Goal: Information Seeking & Learning: Learn about a topic

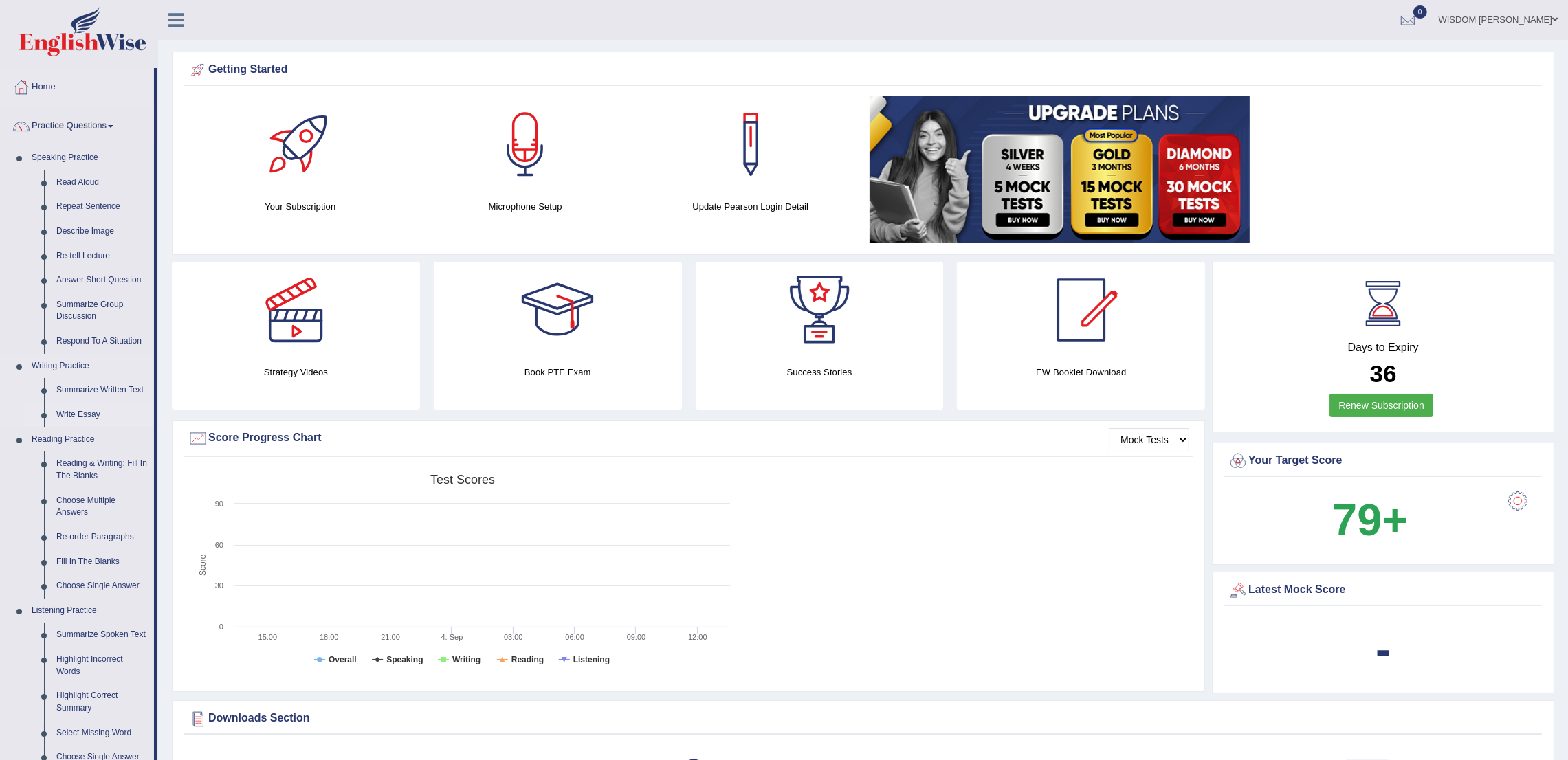
click at [86, 413] on link "Write Essay" at bounding box center [102, 415] width 104 height 25
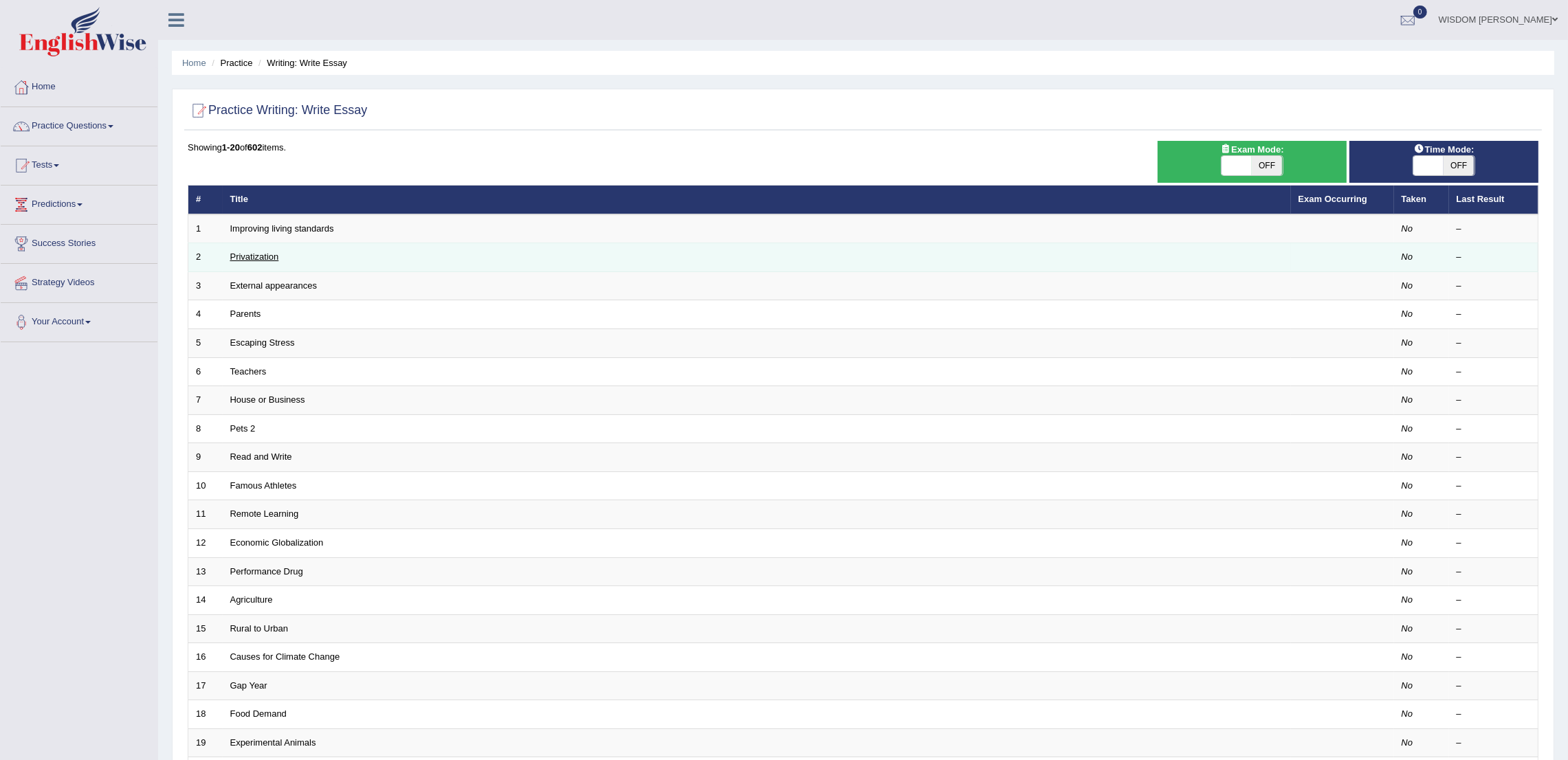
click at [246, 252] on link "Privatization" at bounding box center [255, 257] width 49 height 11
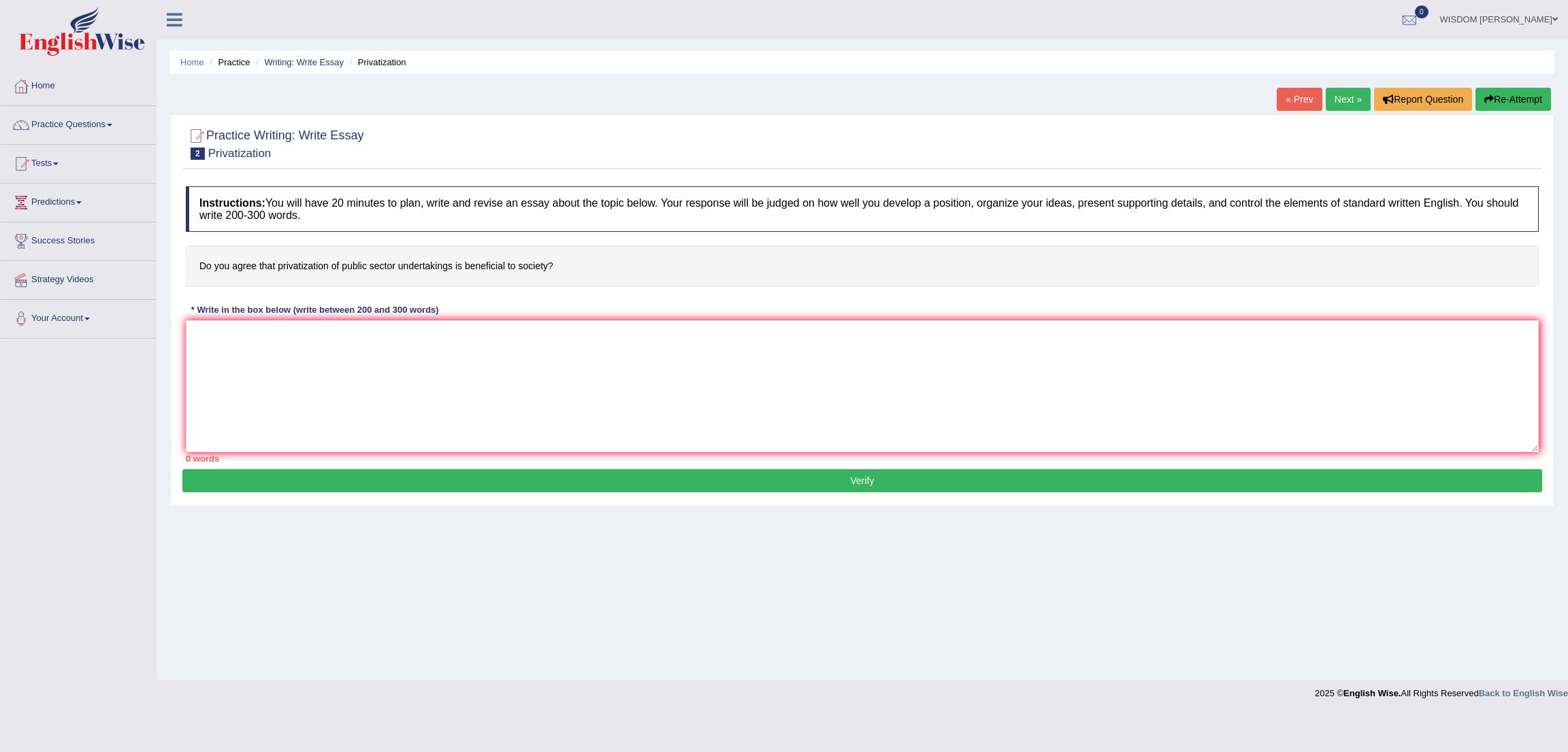
drag, startPoint x: 197, startPoint y: 258, endPoint x: 291, endPoint y: 257, distance: 94.0
click at [291, 257] on h4 "Do you agree that privatization of public sector undertakings is beneficial to …" at bounding box center [862, 266] width 1353 height 41
click at [440, 359] on textarea at bounding box center [862, 386] width 1353 height 132
click at [383, 376] on textarea "To enrich screen reader interactions, please activate Accessibility in Grammarl…" at bounding box center [862, 386] width 1353 height 132
paste textarea "The increasing influence of (essay topic) on our lives has ignited numerous dis…"
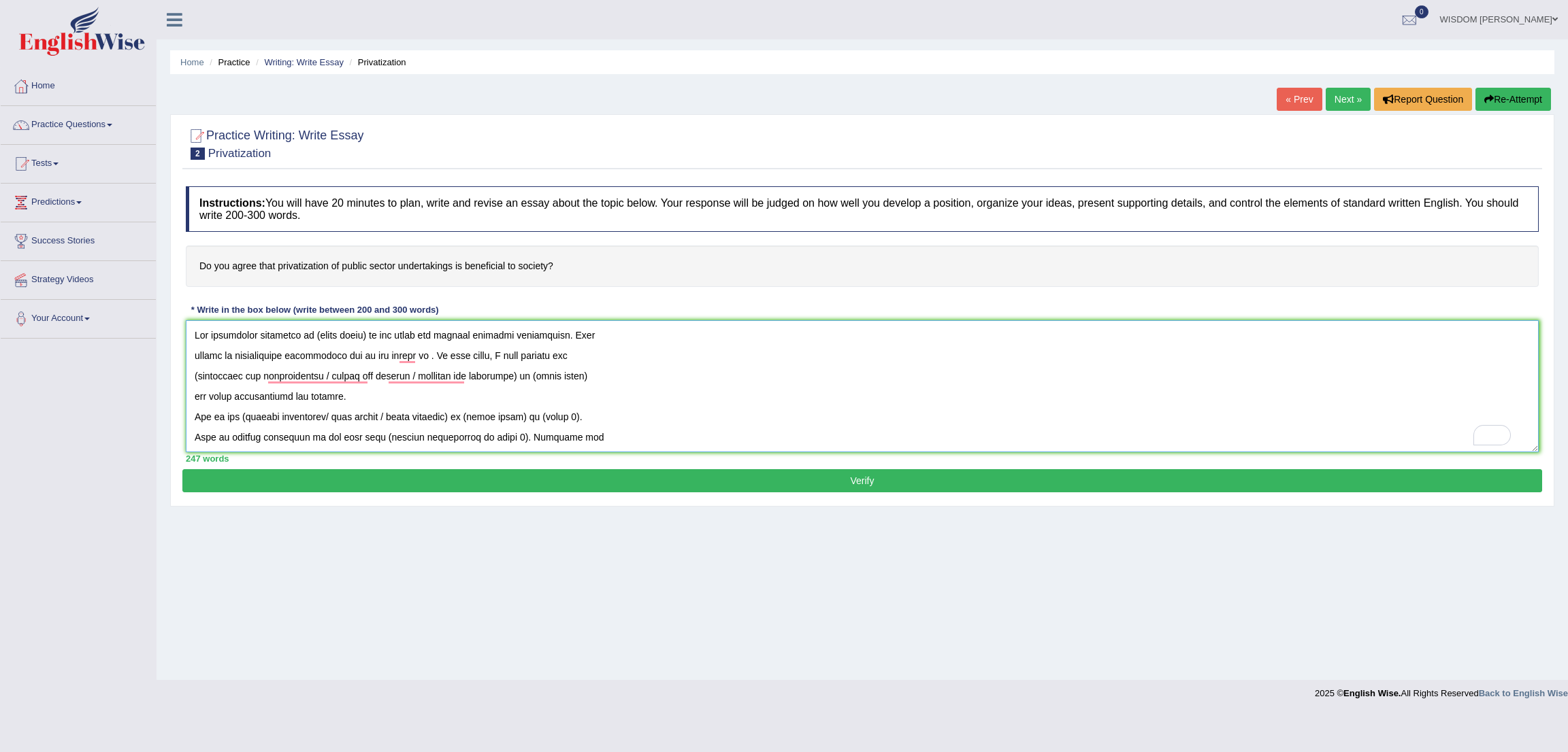
drag, startPoint x: 314, startPoint y: 340, endPoint x: 361, endPoint y: 339, distance: 47.0
click at [361, 339] on textarea "To enrich screen reader interactions, please activate Accessibility in Grammarl…" at bounding box center [862, 386] width 1353 height 132
click at [671, 395] on textarea "To enrich screen reader interactions, please activate Accessibility in Grammarl…" at bounding box center [862, 386] width 1353 height 132
click at [937, 424] on textarea "To enrich screen reader interactions, please activate Accessibility in Grammarl…" at bounding box center [862, 386] width 1353 height 132
click at [407, 359] on textarea "To enrich screen reader interactions, please activate Accessibility in Grammarl…" at bounding box center [862, 386] width 1353 height 132
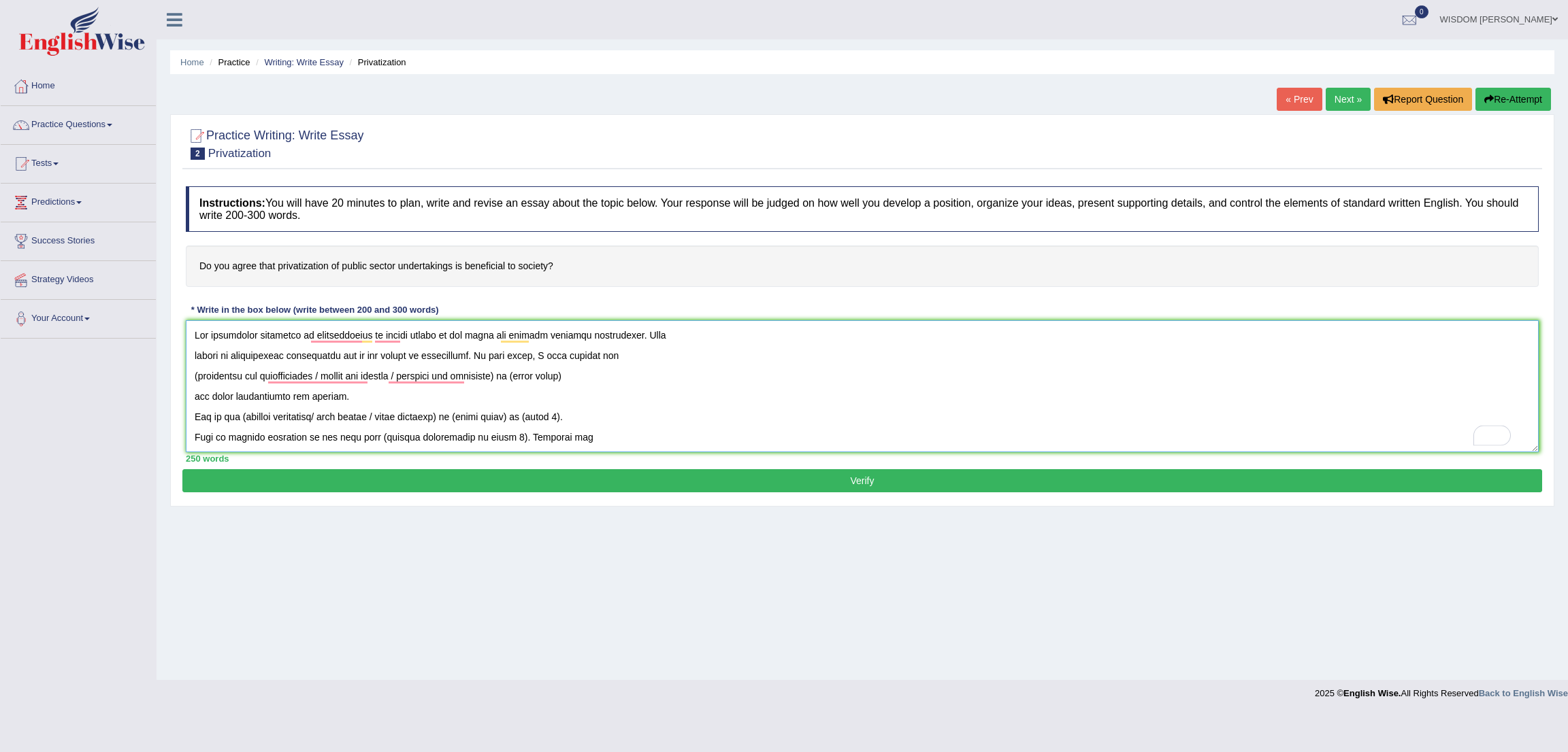
click at [519, 382] on textarea "To enrich screen reader interactions, please activate Accessibility in Grammarl…" at bounding box center [862, 386] width 1353 height 132
drag, startPoint x: 194, startPoint y: 376, endPoint x: 552, endPoint y: 374, distance: 358.0
click at [552, 374] on textarea "To enrich screen reader interactions, please activate Accessibility in Grammarl…" at bounding box center [862, 386] width 1353 height 132
click at [631, 377] on textarea "To enrich screen reader interactions, please activate Accessibility in Grammarl…" at bounding box center [862, 386] width 1353 height 132
drag, startPoint x: 483, startPoint y: 359, endPoint x: 529, endPoint y: 384, distance: 52.4
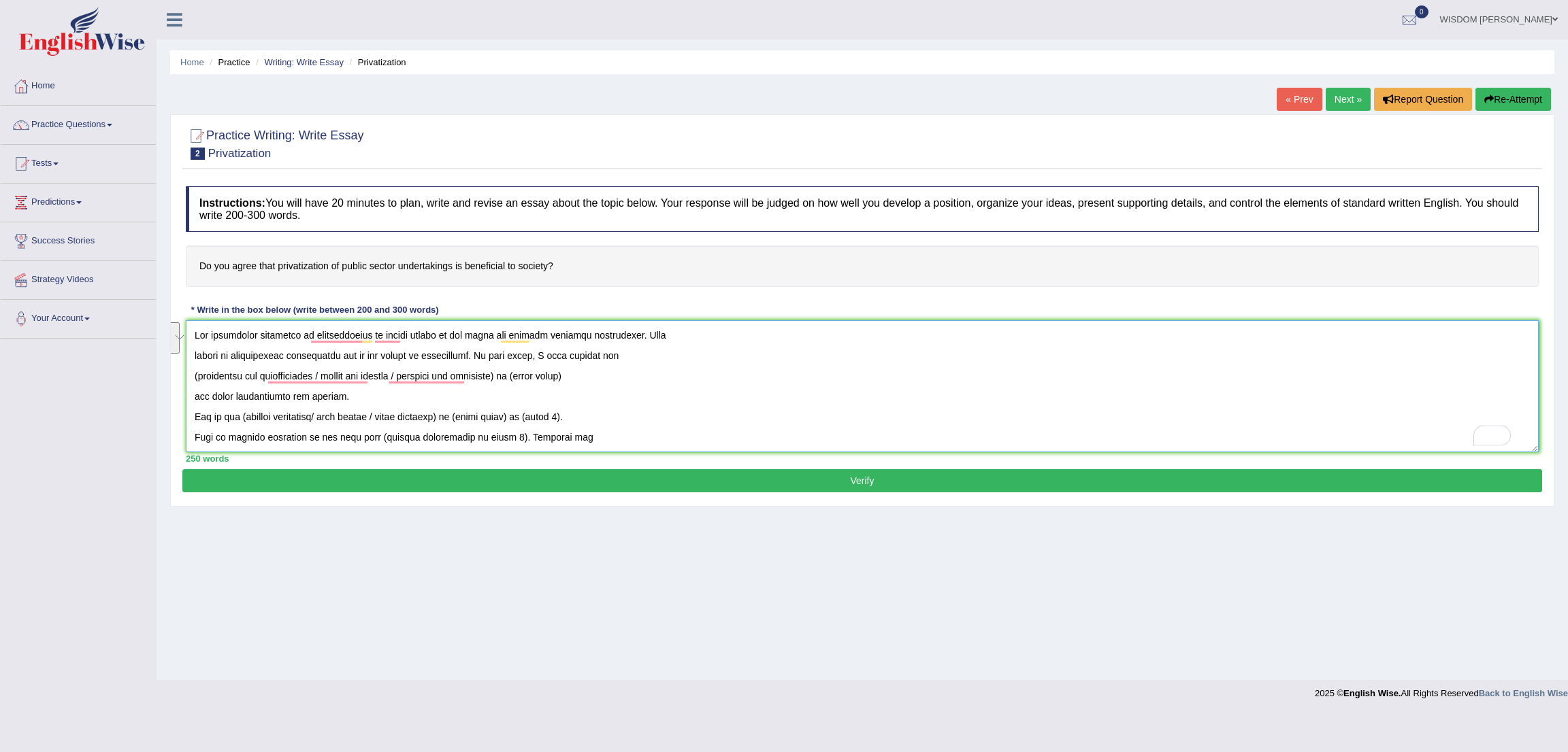
click at [529, 384] on textarea "To enrich screen reader interactions, please activate Accessibility in Grammarl…" at bounding box center [862, 386] width 1353 height 132
type textarea "The increasing influence of privatization of public sector on our lives has ign…"
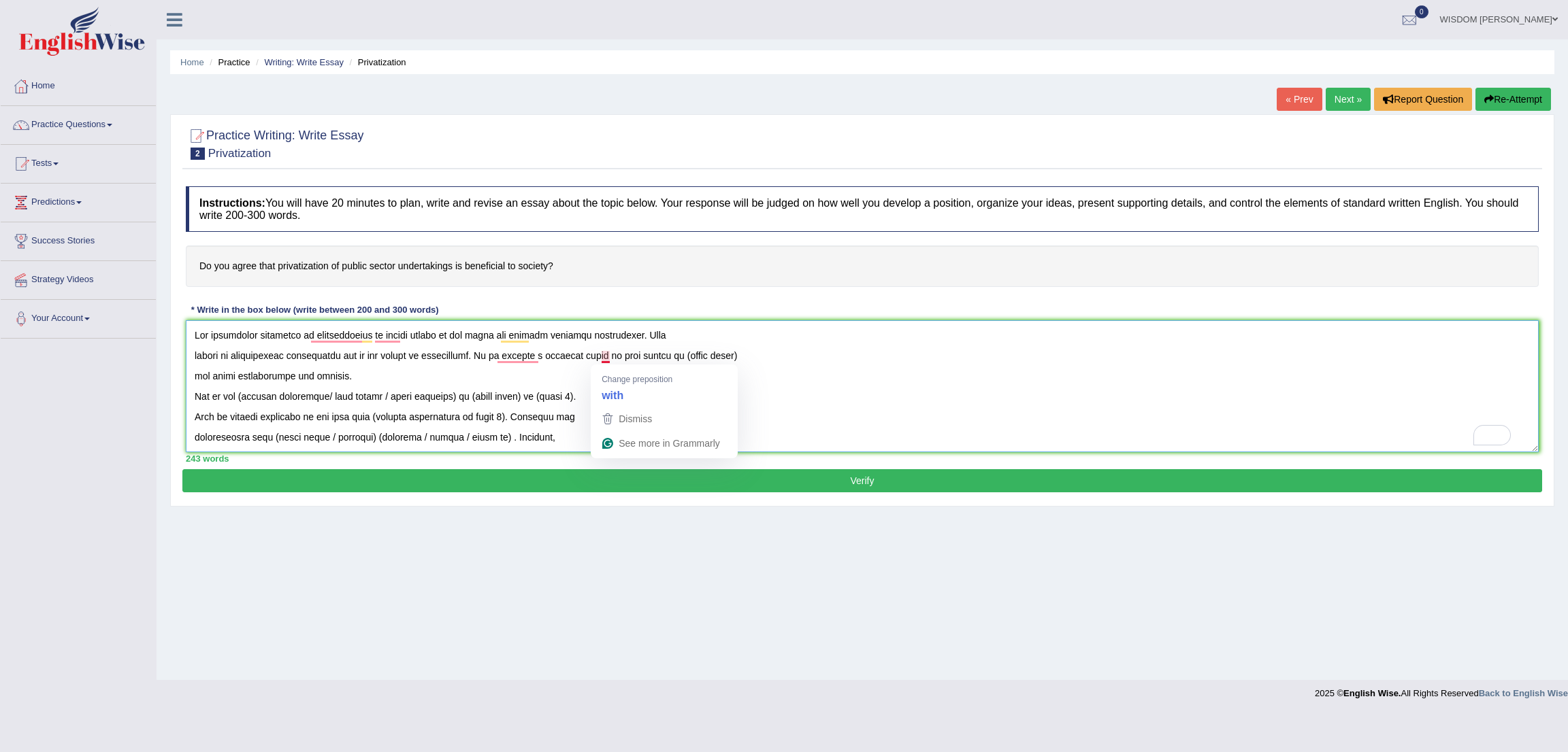
click at [608, 355] on textarea "To enrich screen reader interactions, please activate Accessibility in Grammarl…" at bounding box center [862, 386] width 1353 height 132
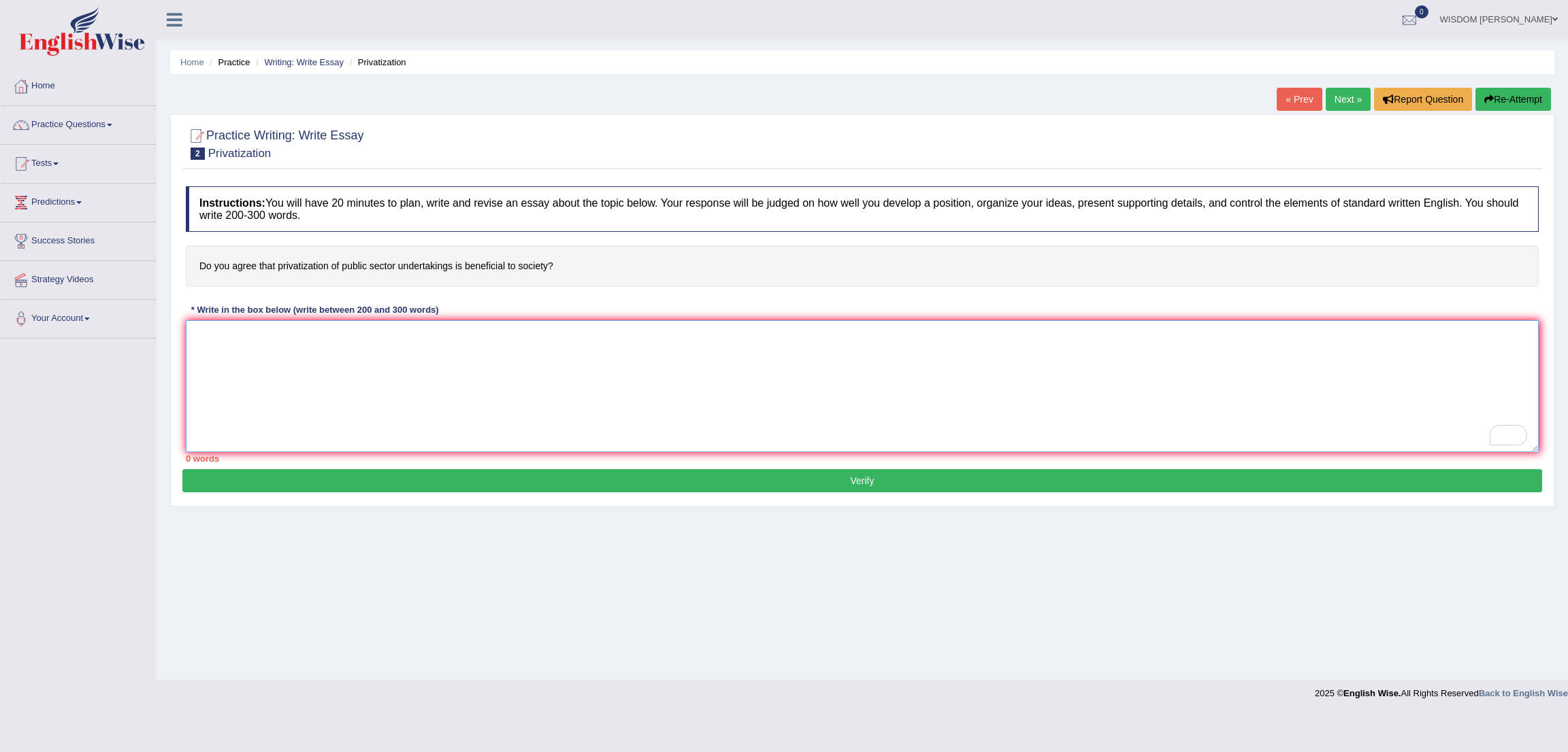
paste textarea "The increasing influence of privatization of the public sector on our lives has…"
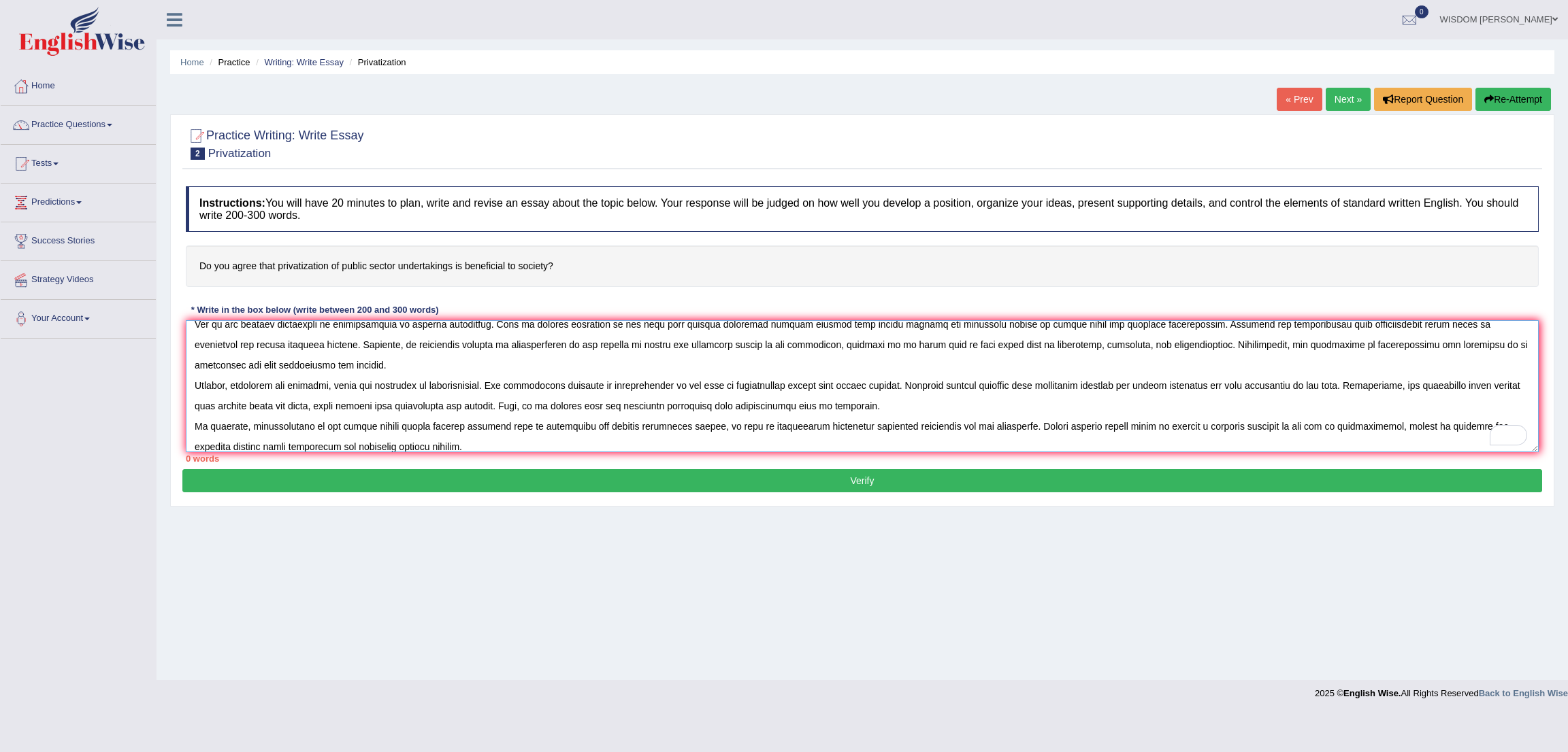
scroll to position [52, 0]
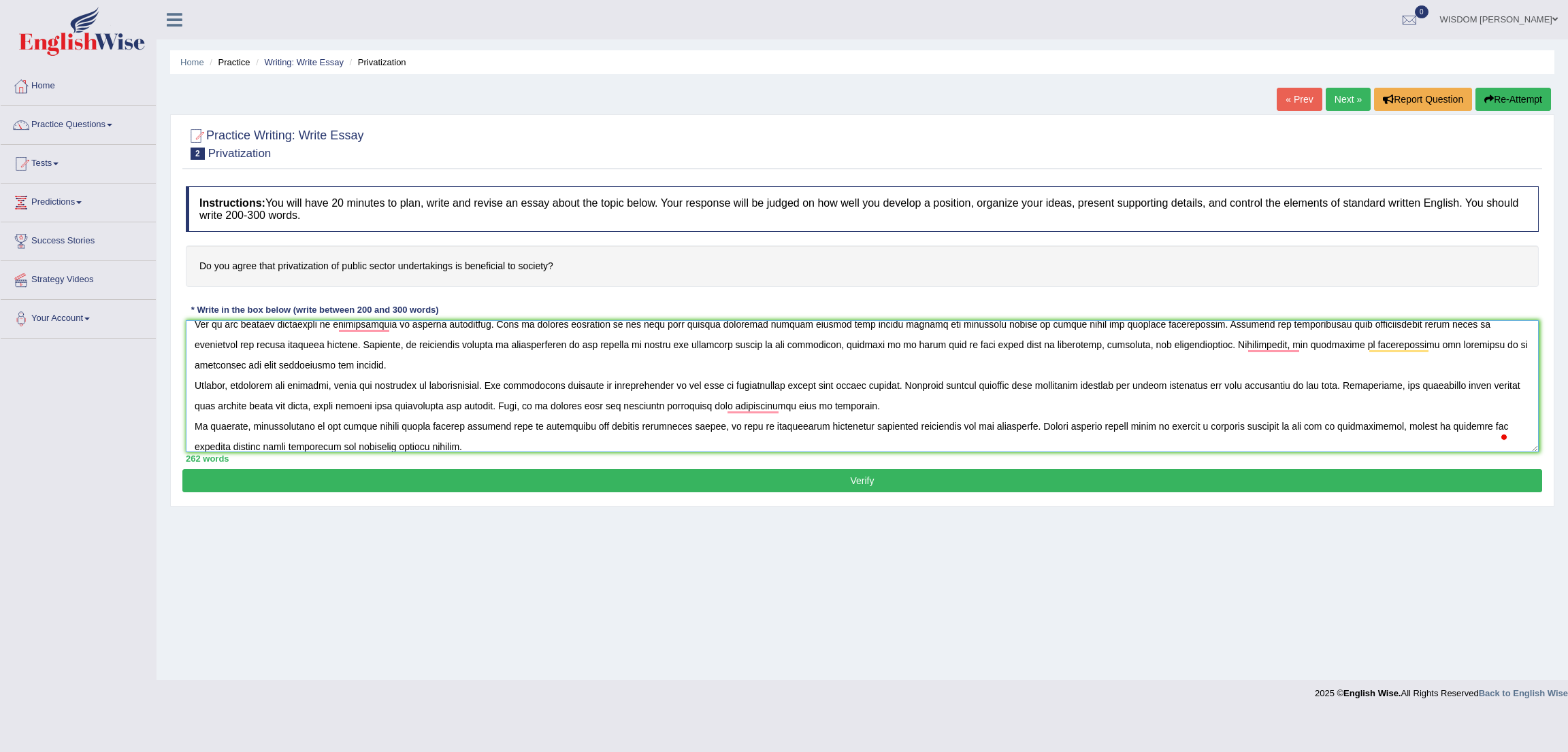
type textarea "The increasing influence of privatization of the public sector on our lives has…"
click at [752, 479] on button "Verify" at bounding box center [862, 480] width 1360 height 23
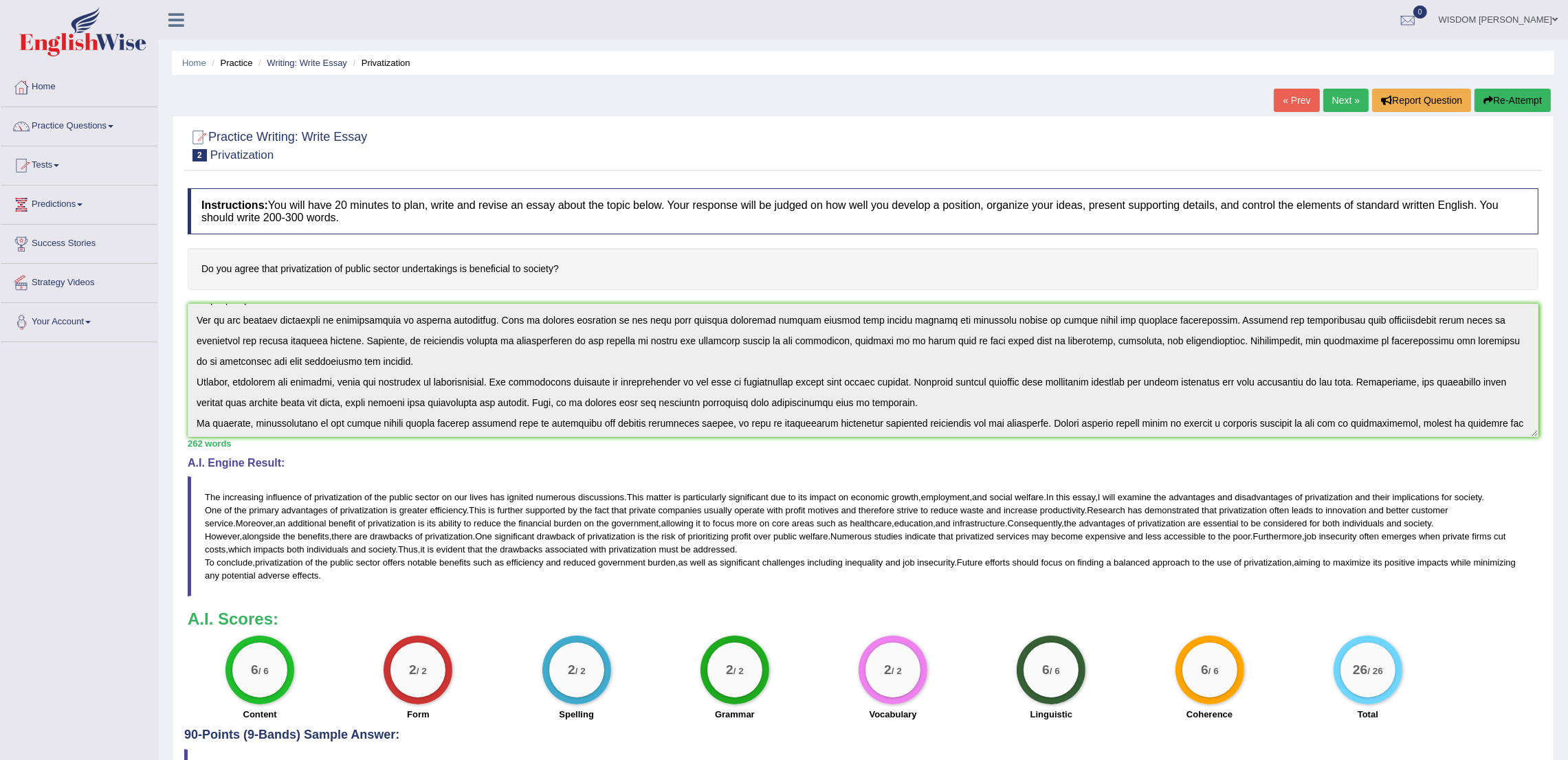
scroll to position [42, 0]
click at [1338, 92] on link "Next »" at bounding box center [1346, 101] width 45 height 23
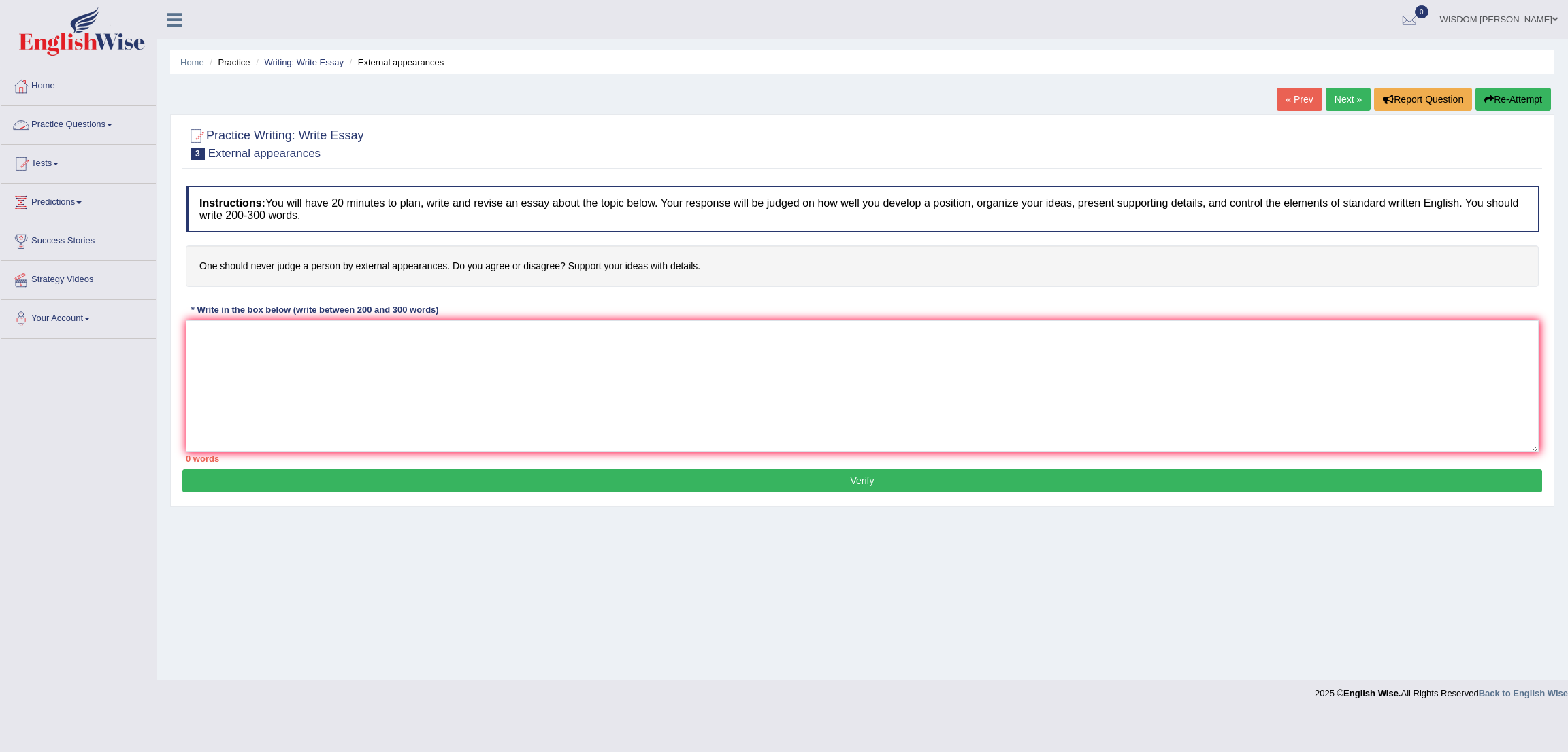
click at [69, 127] on link "Practice Questions" at bounding box center [78, 123] width 155 height 34
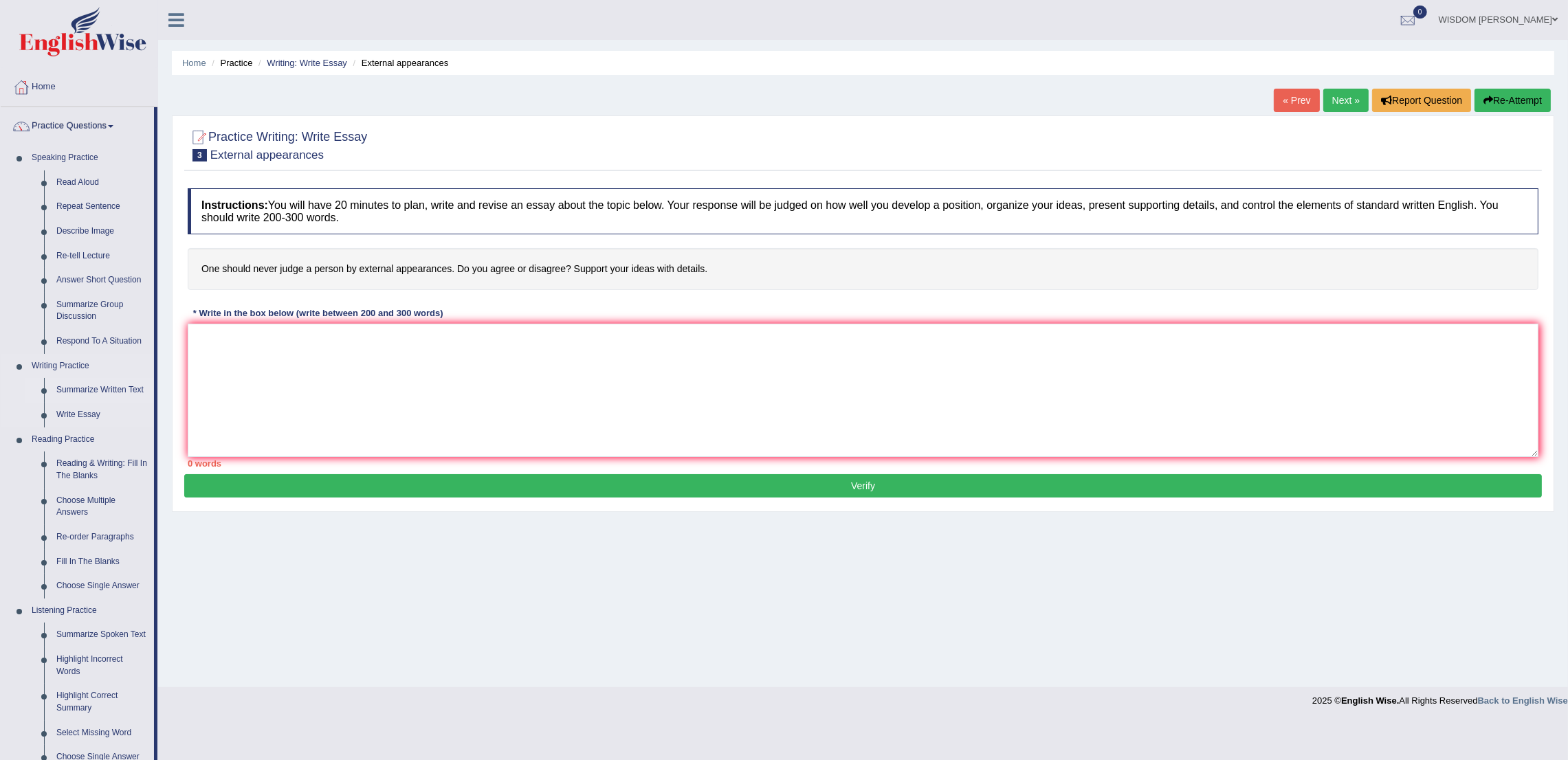
click at [86, 389] on link "Summarize Written Text" at bounding box center [102, 390] width 104 height 25
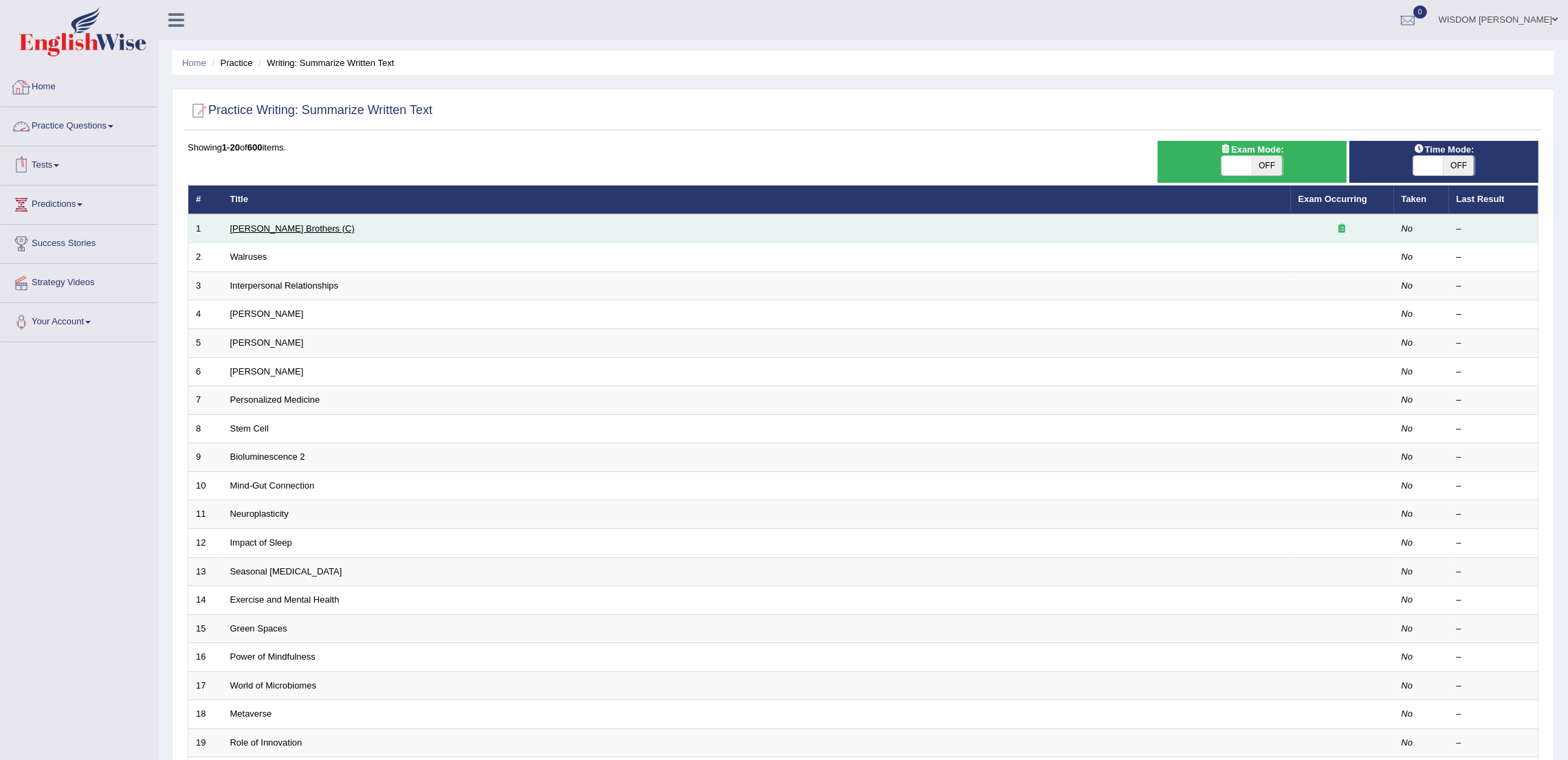
click at [285, 231] on link "[PERSON_NAME] Brothers (C)" at bounding box center [293, 229] width 125 height 11
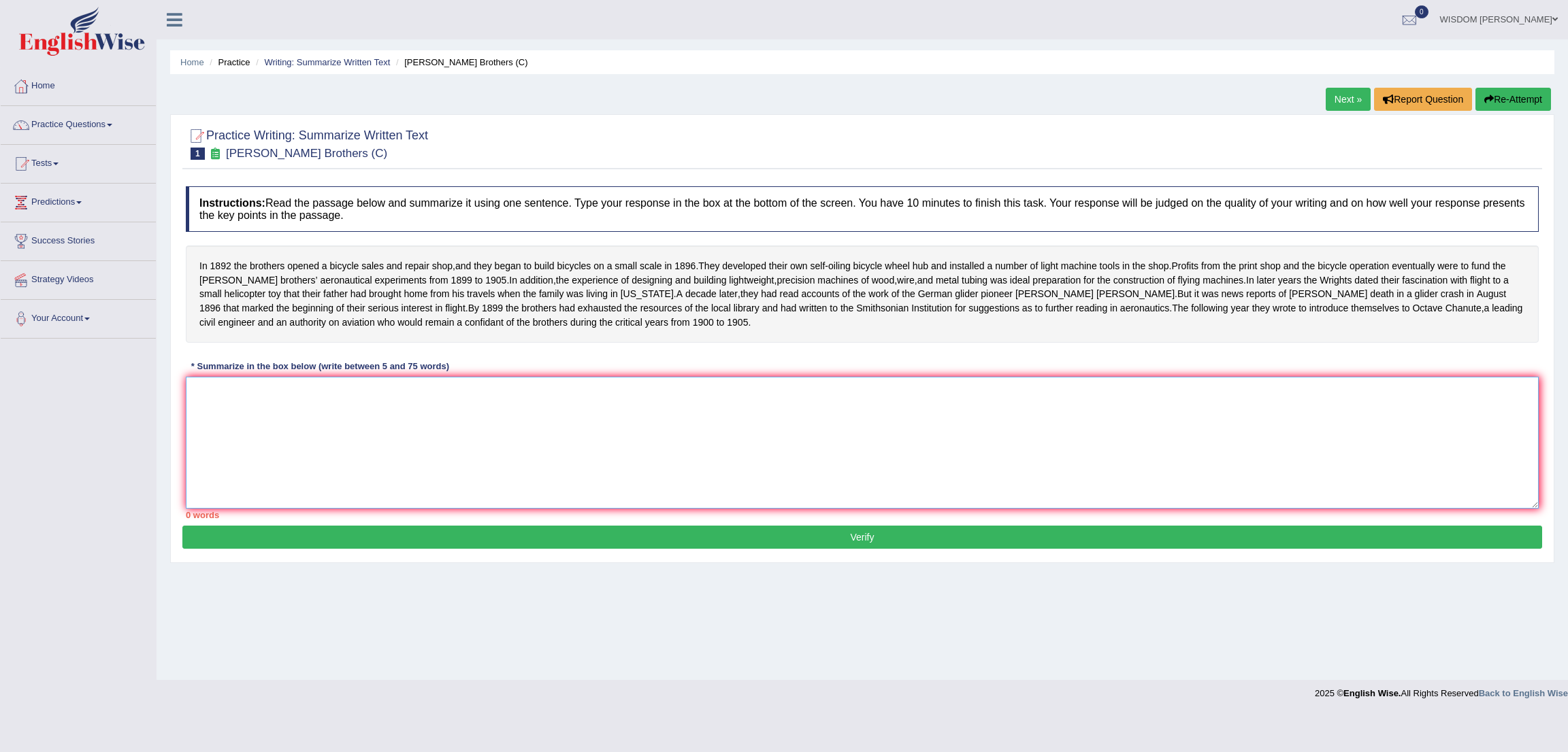
click at [361, 437] on textarea at bounding box center [862, 443] width 1353 height 132
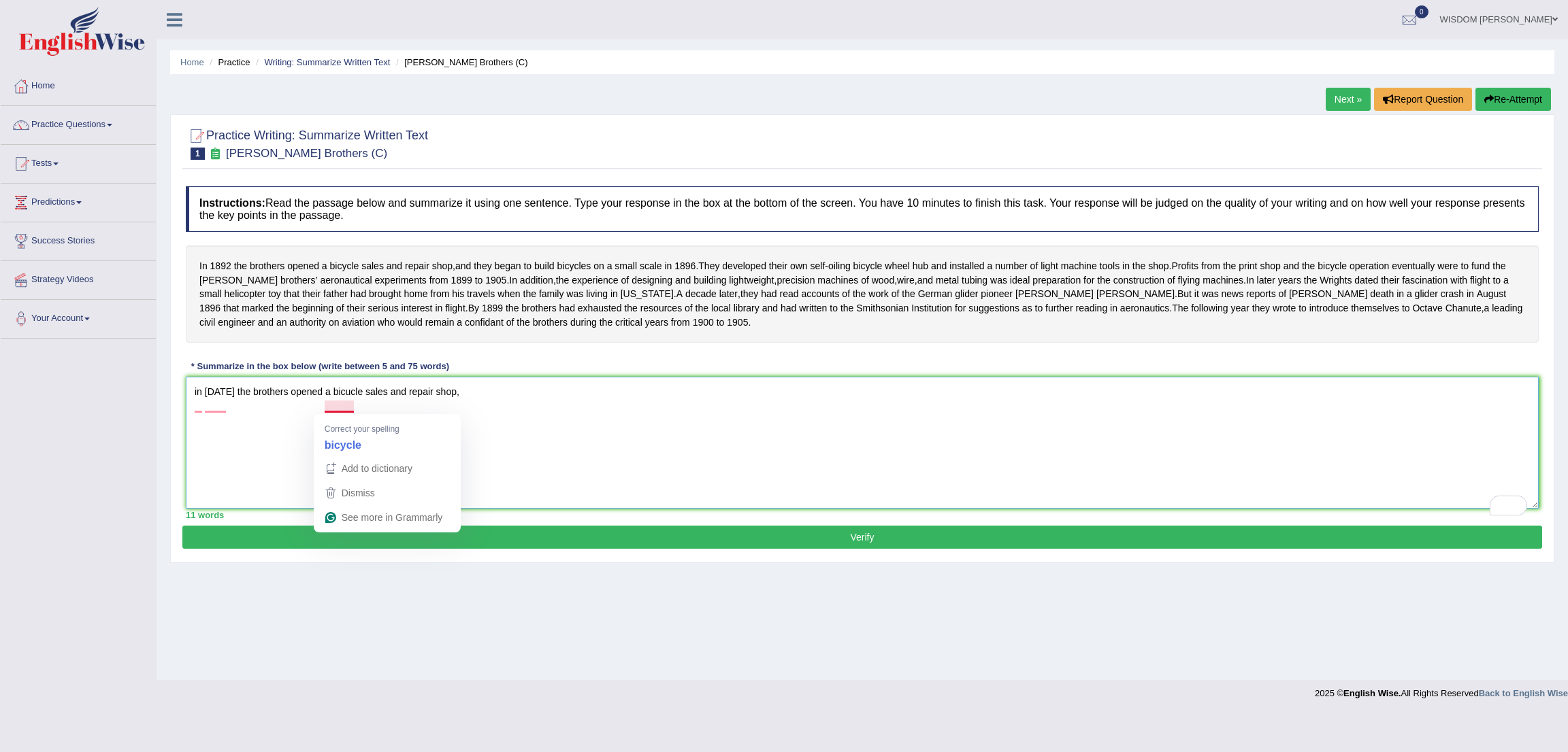
click at [350, 410] on textarea "in 1892 the brothers opened a bicucle sales and repair shop," at bounding box center [862, 443] width 1353 height 132
click at [197, 413] on textarea "in 1892 the brothers opened a bicycle sales and repair shop," at bounding box center [862, 443] width 1353 height 132
click at [207, 410] on textarea "In 1892 the brothers opened a bicycle sales and repair shop," at bounding box center [862, 443] width 1353 height 132
click at [529, 407] on textarea "In 1892 the brothers opened a bicycle sales and repair shop," at bounding box center [862, 443] width 1353 height 132
click at [226, 406] on textarea "In 1892 the brothers opened a bicycle sales and repair shop," at bounding box center [862, 443] width 1353 height 132
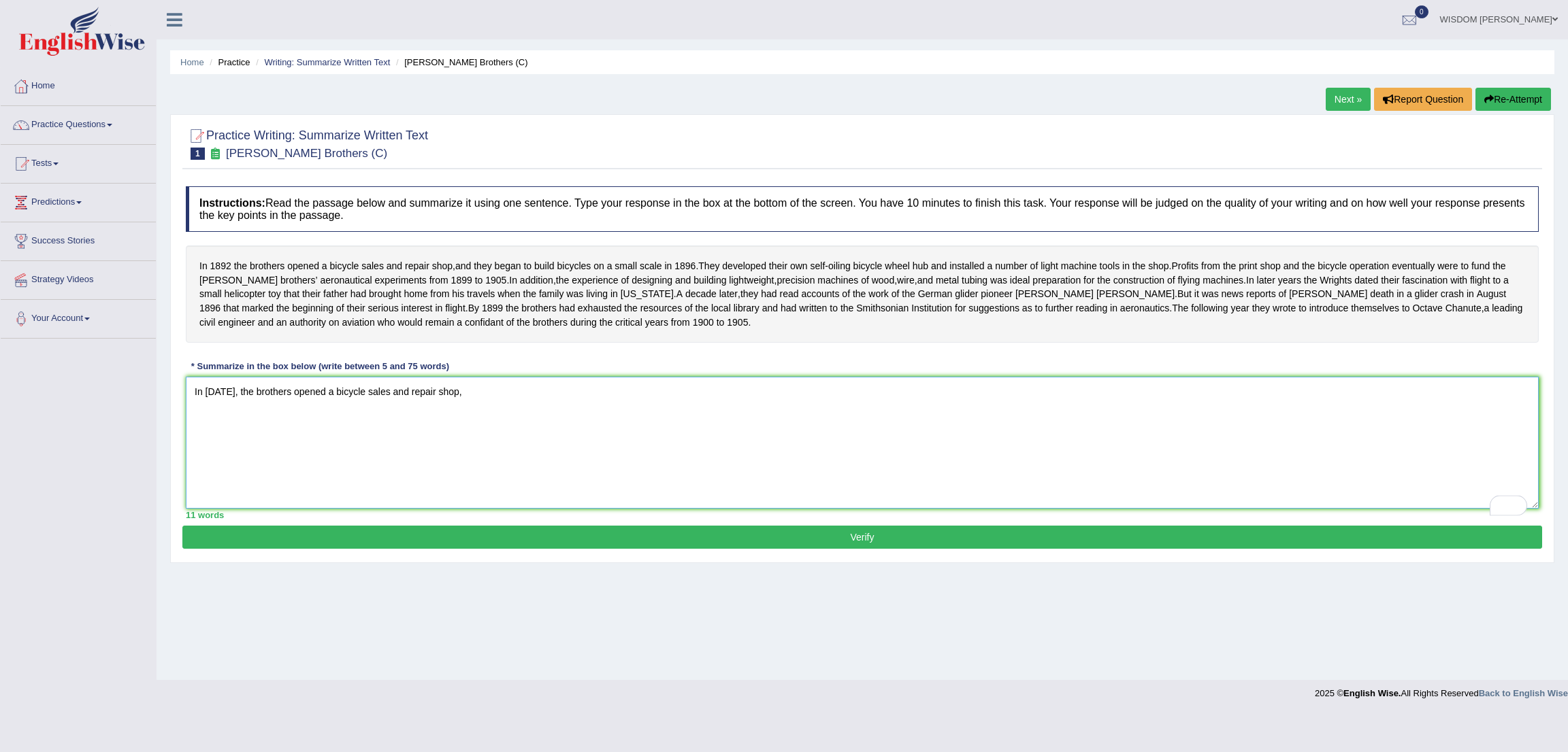
click at [631, 402] on textarea "In 1892, the brothers opened a bicycle sales and repair shop," at bounding box center [862, 443] width 1353 height 132
click at [600, 412] on textarea "In 1892, the brothers opened a bicycle sales and repair shop, which they began …" at bounding box center [862, 443] width 1353 height 132
click at [644, 414] on textarea "In 1892, the brothers opened a bicycle sales and repair shop, which they began …" at bounding box center [862, 443] width 1353 height 132
click at [597, 410] on textarea "In 1892, the brothers opened a bicycle sales and repair shop, which they began …" at bounding box center [862, 443] width 1353 height 132
click at [795, 398] on textarea "In 1892, the brothers opened a bicycle sales and repair shop, which they began …" at bounding box center [862, 443] width 1353 height 132
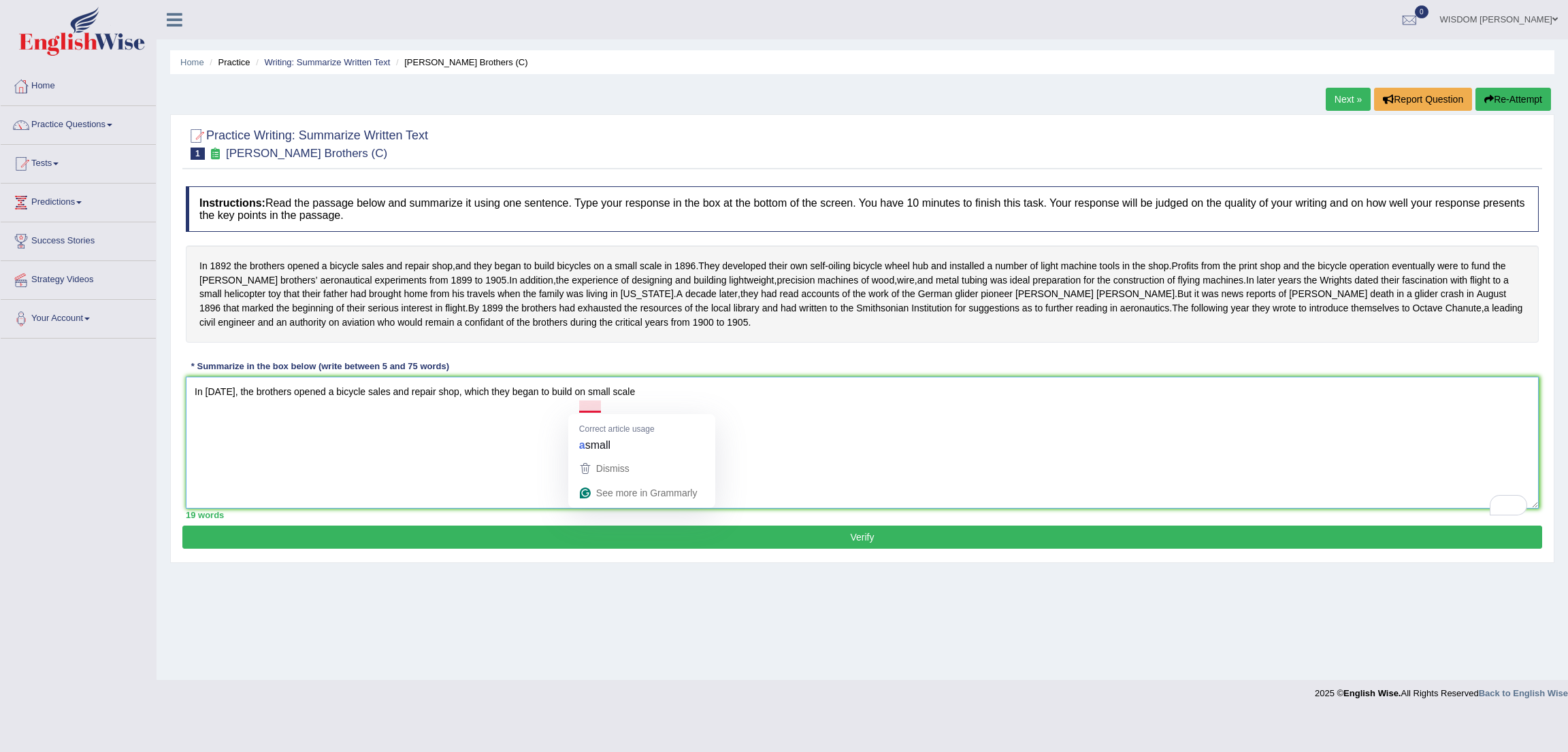
click at [738, 402] on textarea "In 1892, the brothers opened a bicycle sales and repair shop, which they began …" at bounding box center [862, 443] width 1353 height 132
click at [578, 406] on textarea "In 1892, the brothers opened a bicycle sales and repair shop, which they began …" at bounding box center [862, 443] width 1353 height 132
click at [652, 405] on textarea "In 1892, the brothers opened a bicycle sales and repair shop, which they began …" at bounding box center [862, 443] width 1353 height 132
click at [1517, 503] on icon "Open Grammarly. 0 Suggestions." at bounding box center [1517, 506] width 11 height 11
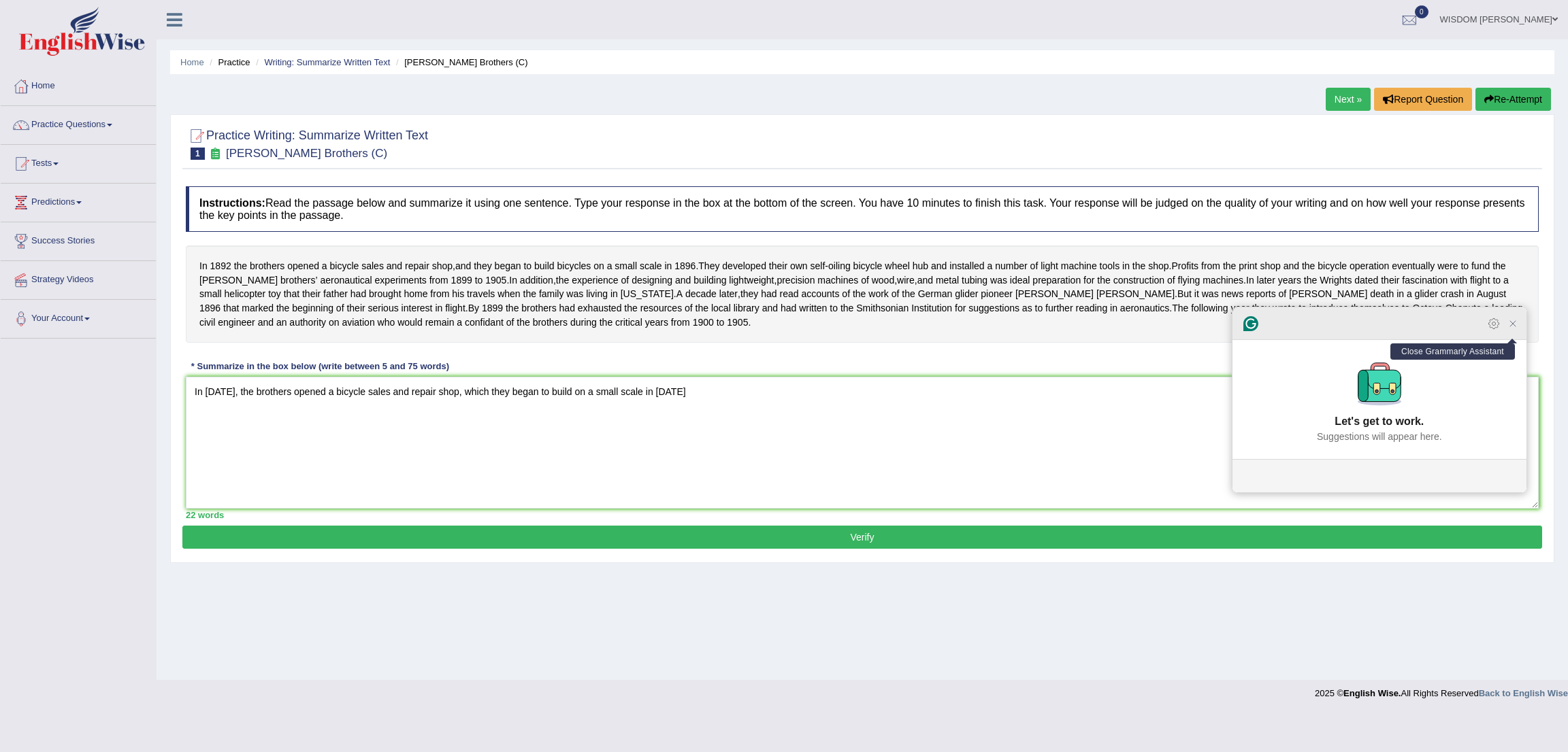
click at [1513, 332] on icon "Close Grammarly Assistant" at bounding box center [1512, 324] width 17 height 17
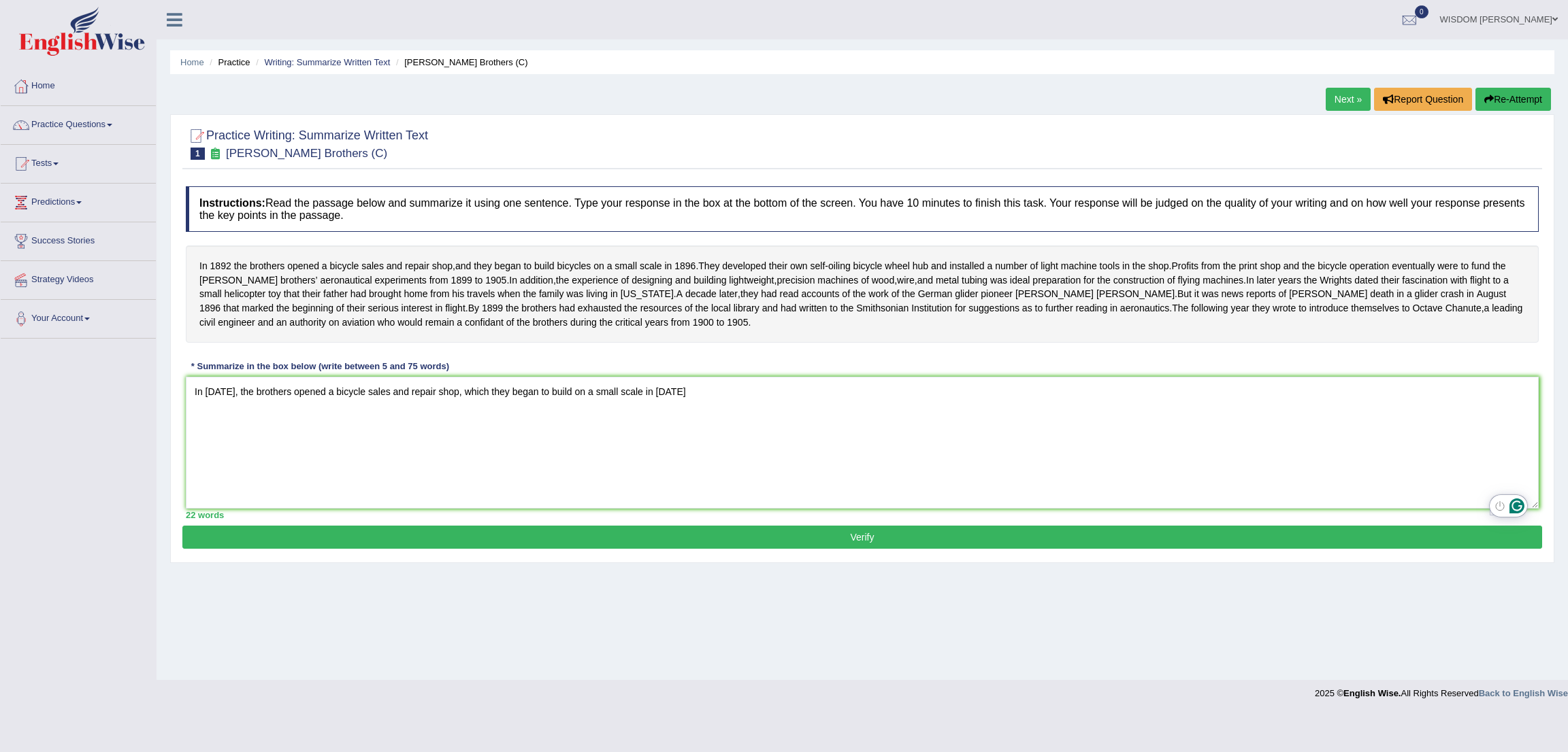
click at [1516, 508] on icon "Open Grammarly. 0 Suggestions." at bounding box center [1517, 506] width 15 height 15
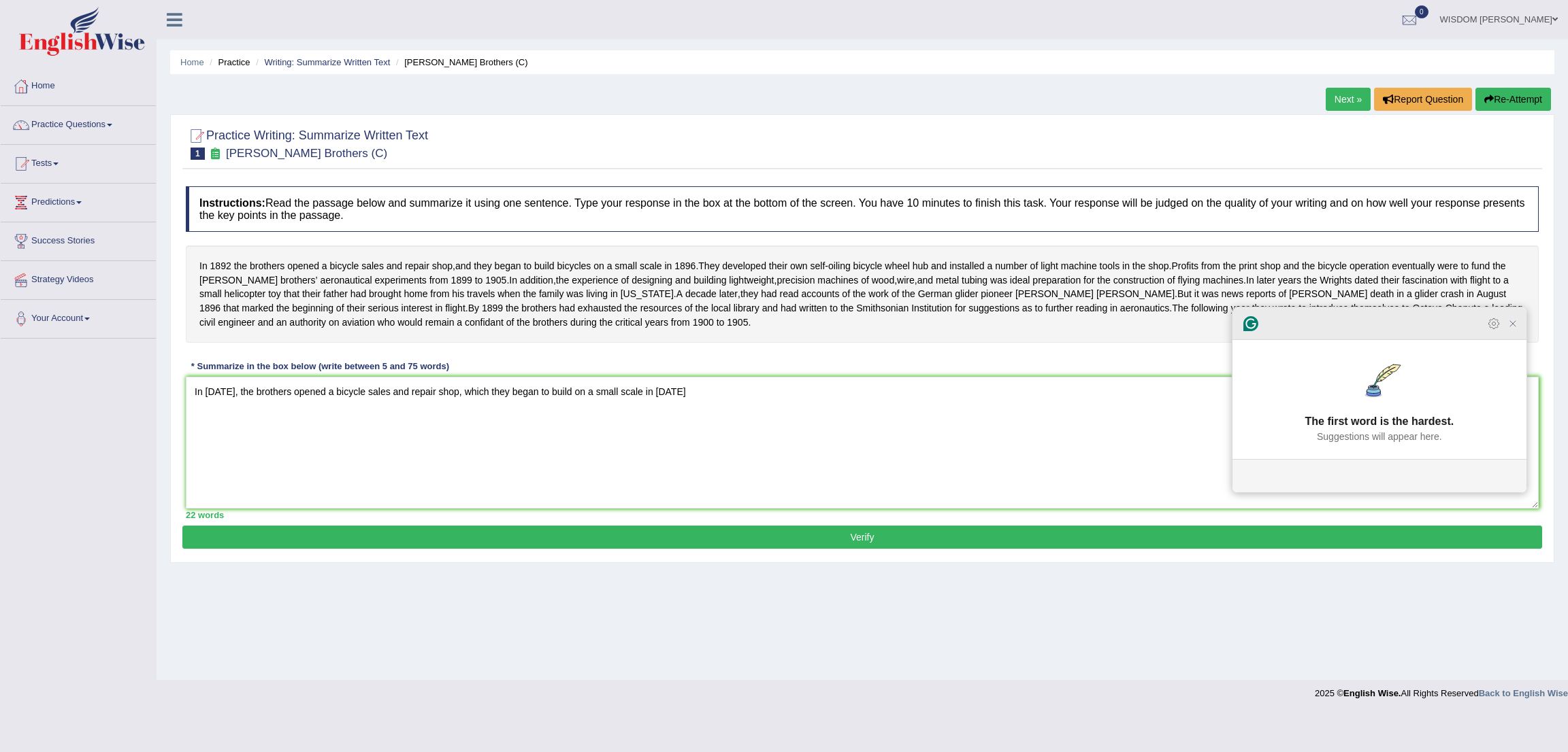
click at [1513, 332] on icon "Close Grammarly Assistant" at bounding box center [1512, 324] width 17 height 17
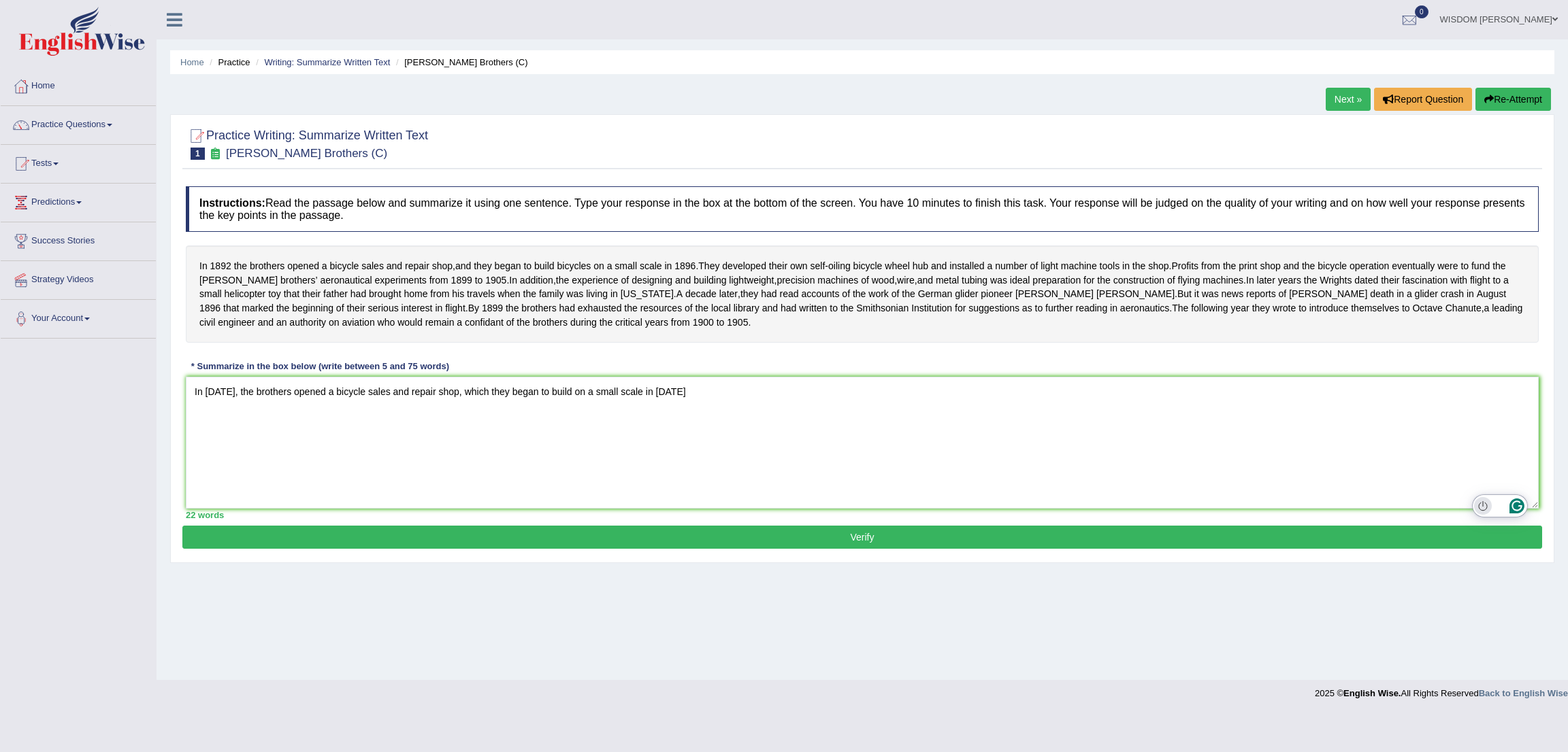
click at [1484, 506] on icon "Turn off Grammarly on this website" at bounding box center [1482, 507] width 10 height 11
click at [1418, 454] on button "Yes, from now on" at bounding box center [1462, 443] width 166 height 22
click at [735, 405] on textarea "In 1892, the brothers opened a bicycle sales and repair shop, which they began …" at bounding box center [862, 443] width 1353 height 132
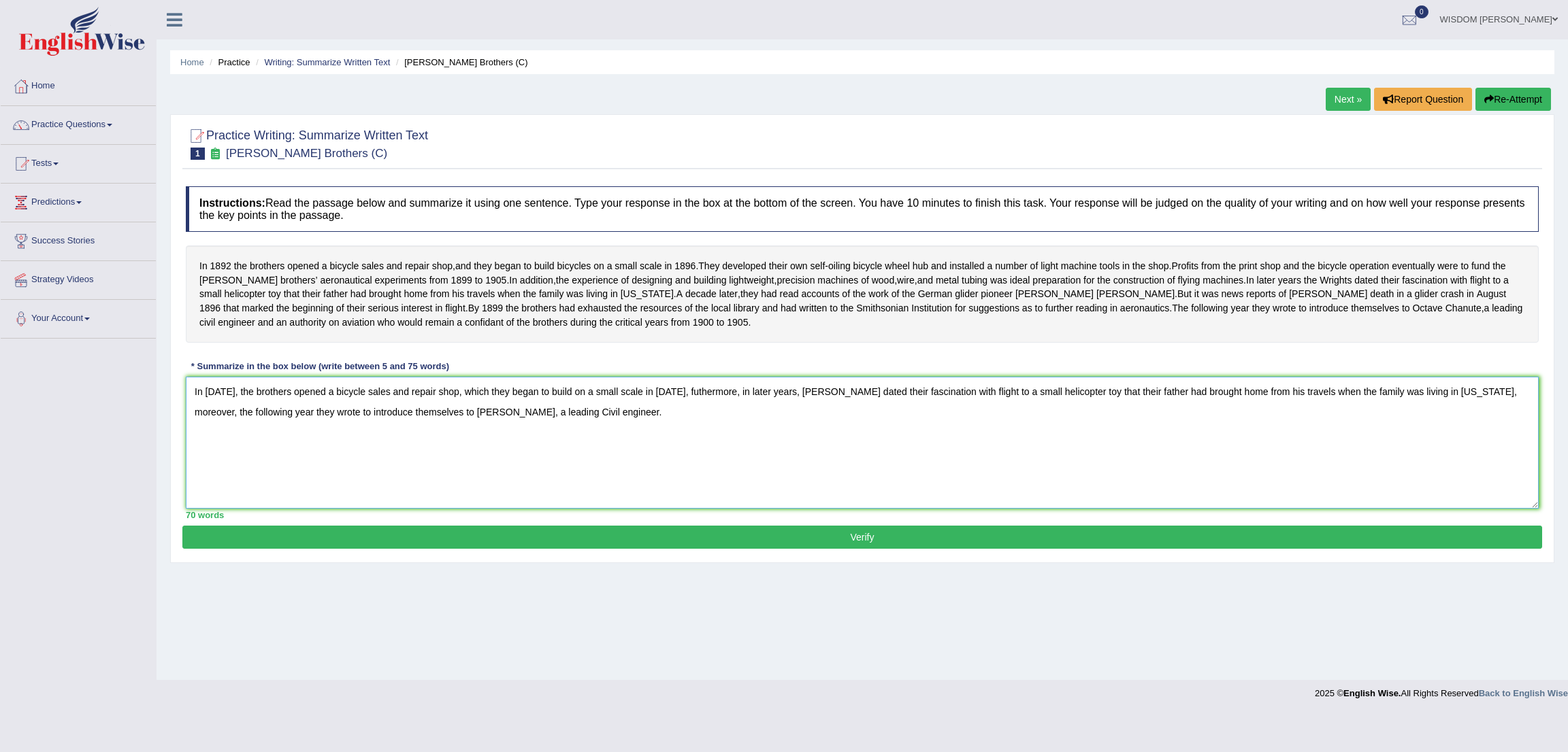
type textarea "In 1892, the brothers opened a bicycle sales and repair shop, which they began …"
click at [676, 549] on button "Verify" at bounding box center [862, 538] width 1360 height 23
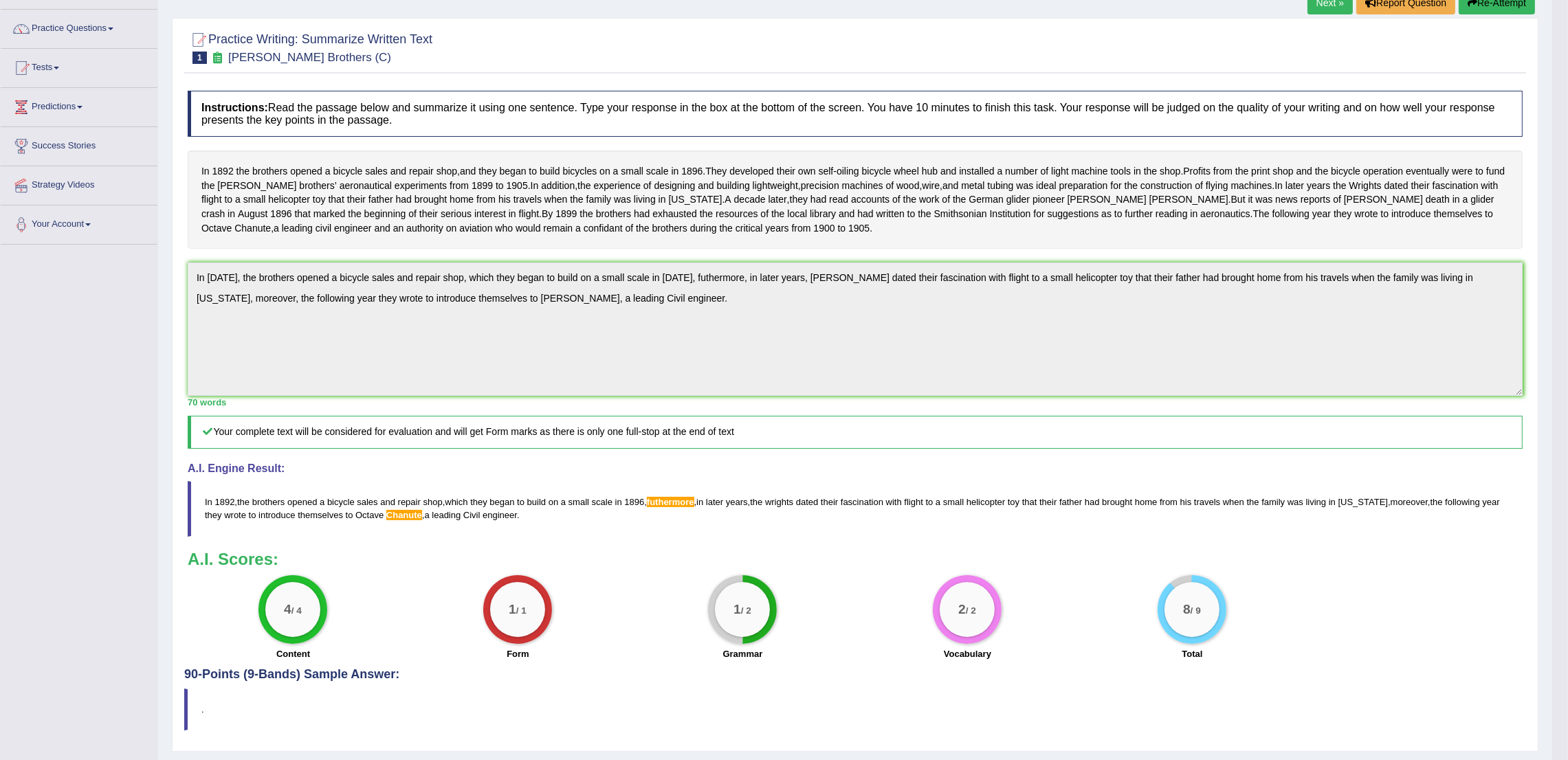
scroll to position [151, 0]
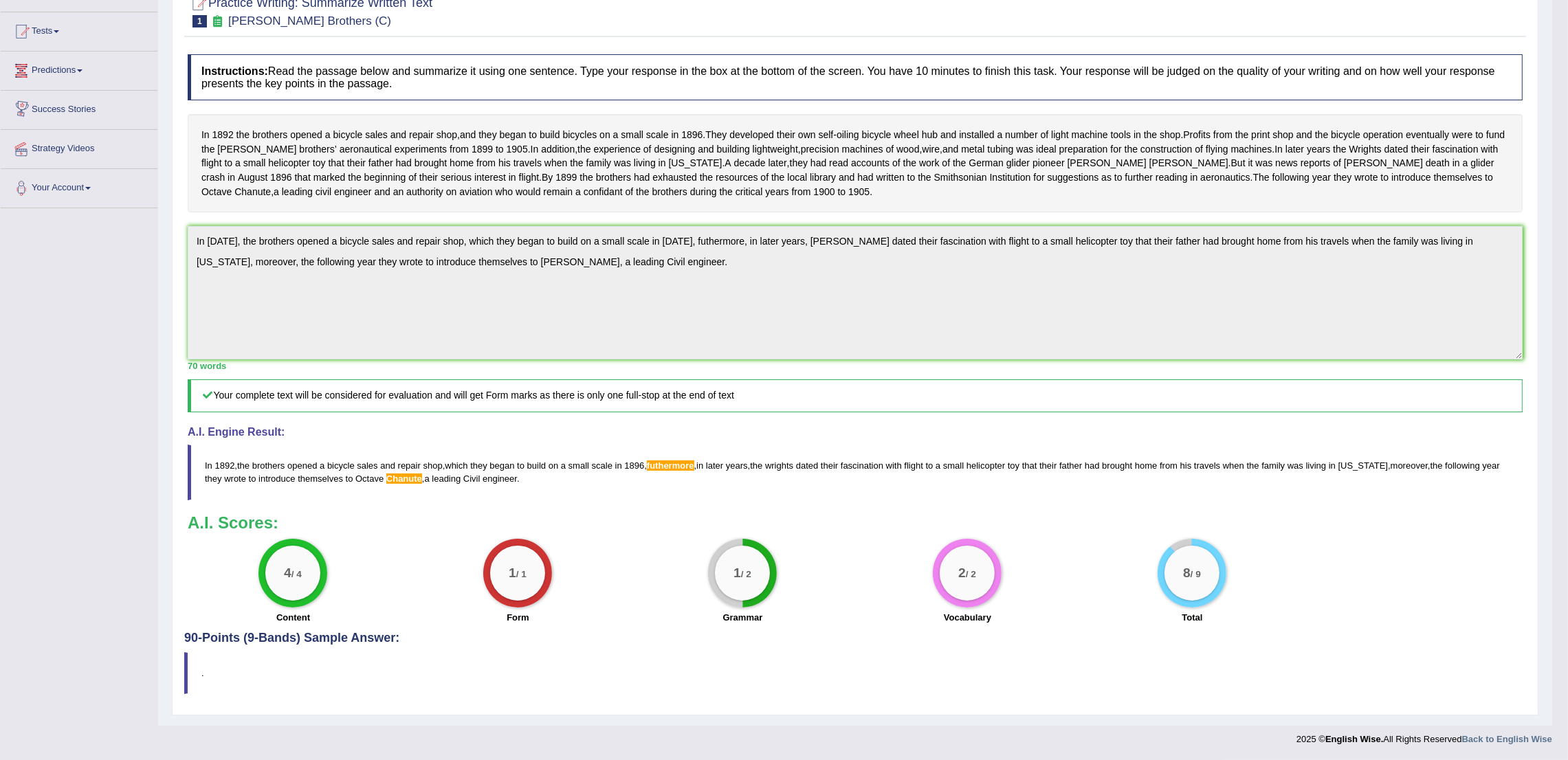
click at [74, 56] on link "Predictions" at bounding box center [79, 69] width 157 height 35
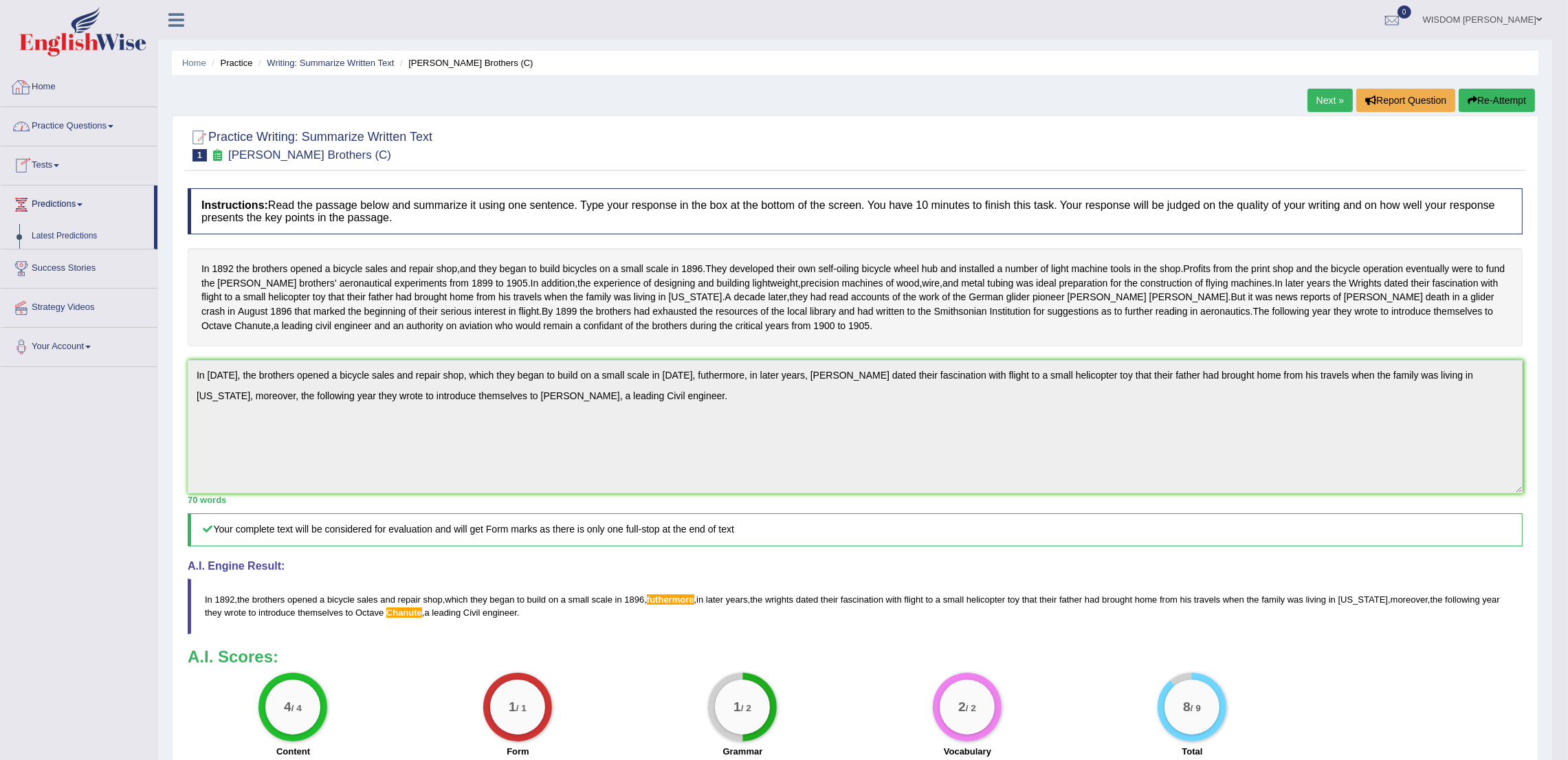
click at [37, 120] on link "Practice Questions" at bounding box center [79, 124] width 157 height 35
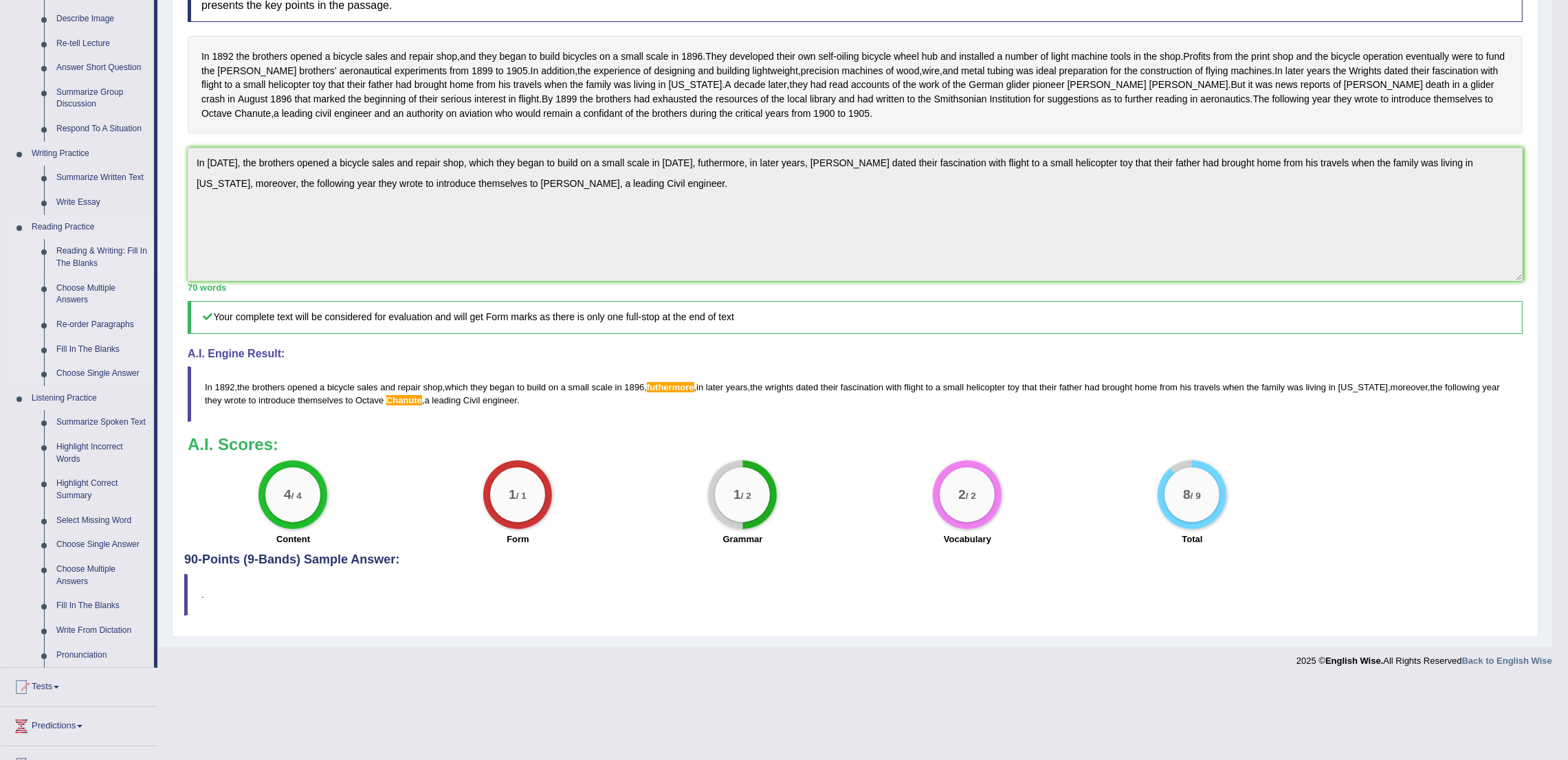
scroll to position [215, 0]
click at [98, 426] on link "Summarize Spoken Text" at bounding box center [102, 421] width 104 height 25
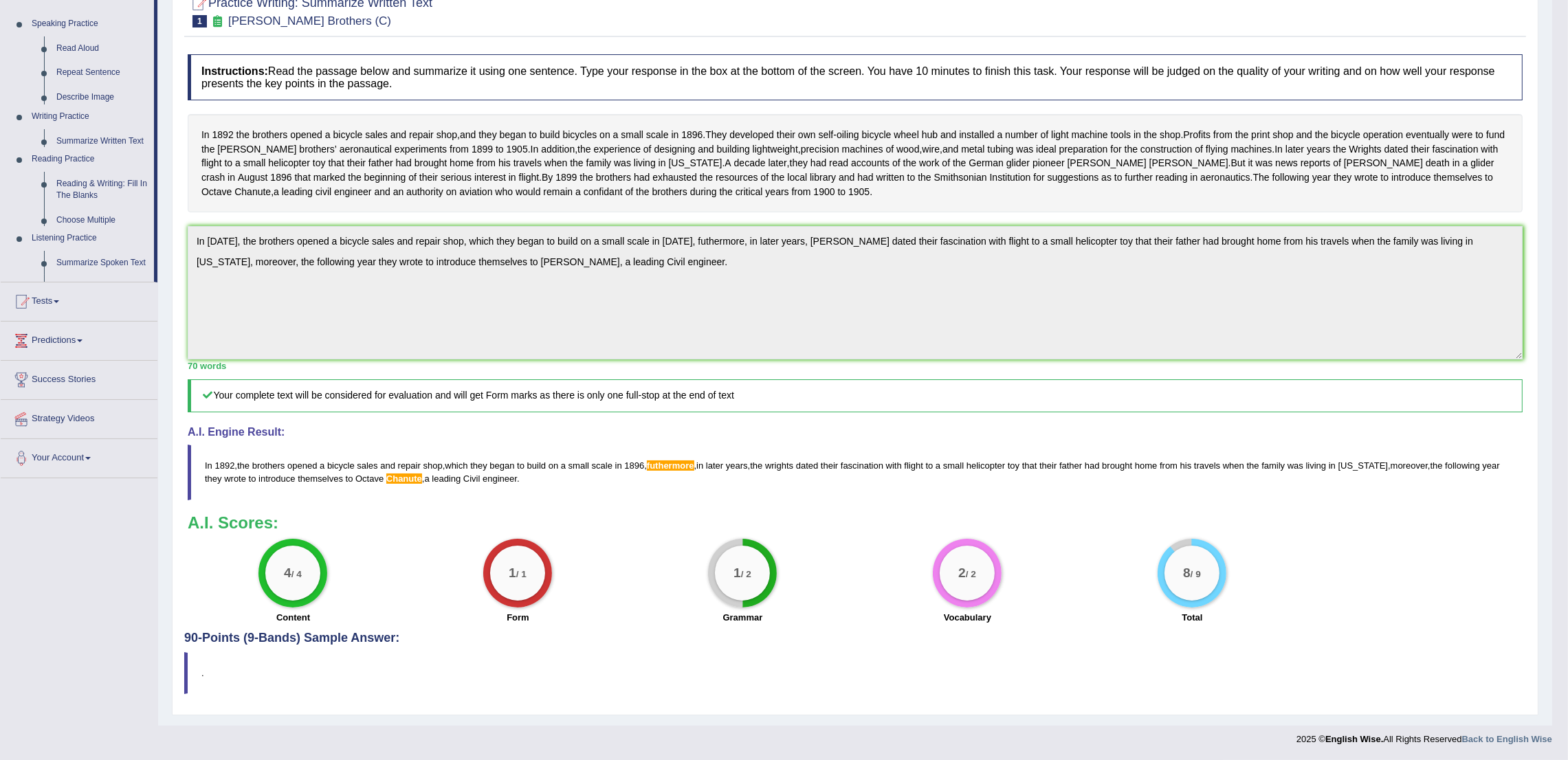
scroll to position [151, 0]
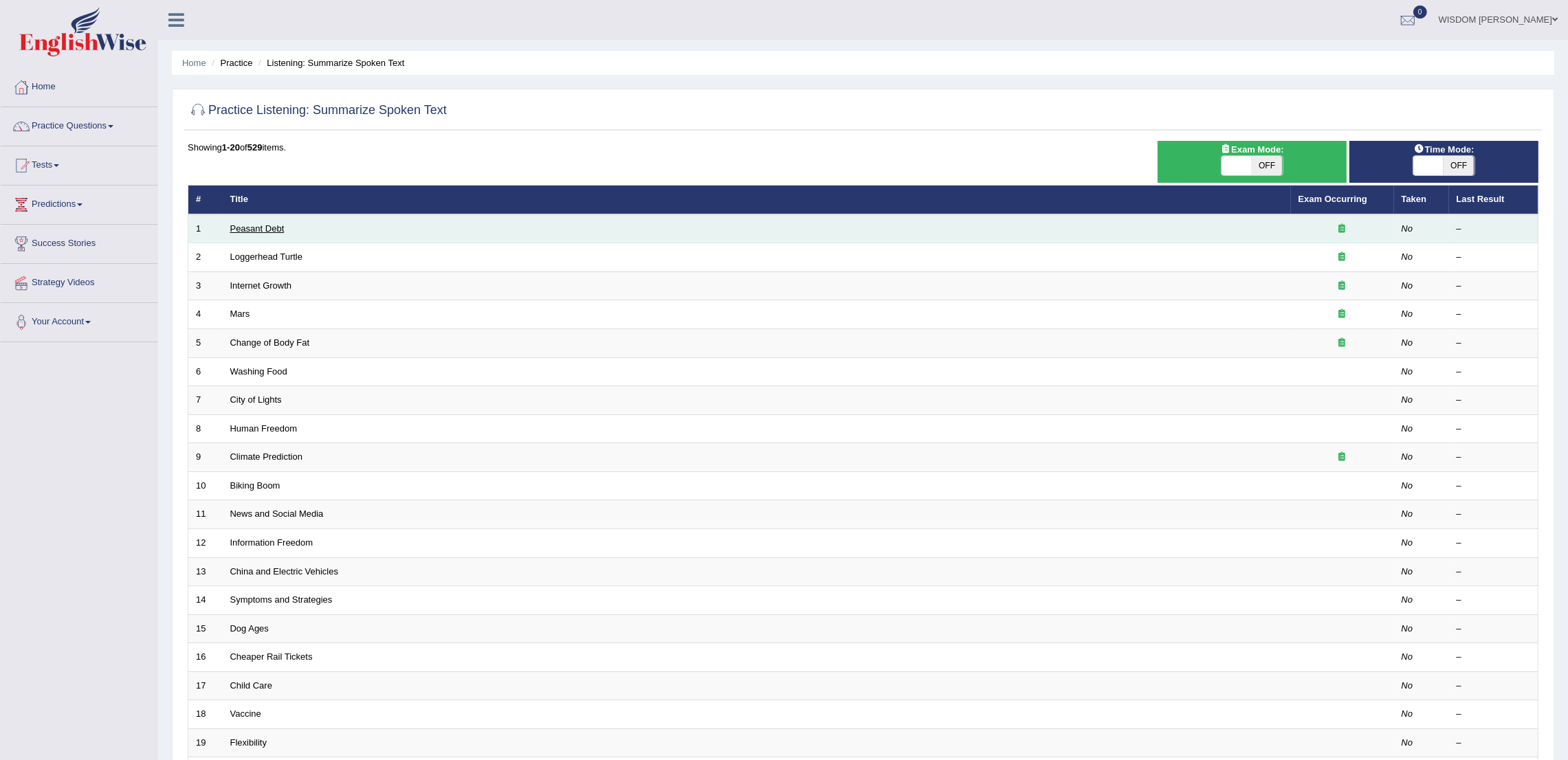
click at [261, 225] on link "Peasant Debt" at bounding box center [257, 229] width 54 height 11
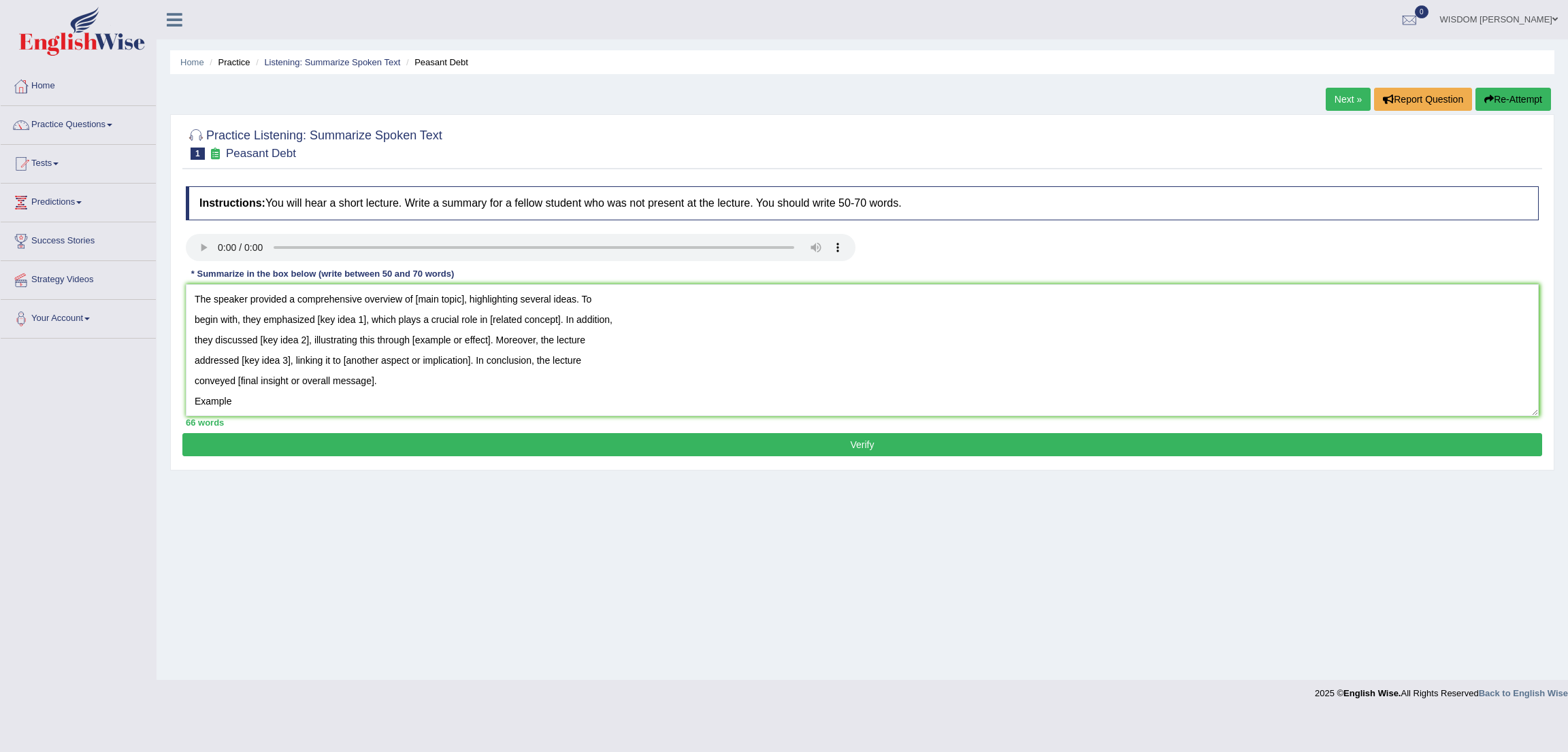
type textarea "The speaker provided a comprehensive overview of [main topic], highlighting sev…"
click at [464, 300] on textarea "The speaker provided a comprehensive overview of [main topic], highlighting sev…" at bounding box center [862, 351] width 1353 height 132
click at [365, 324] on textarea "The speaker provided a comprehensive overview of peasant Debt, highlighting sev…" at bounding box center [862, 351] width 1353 height 132
click at [595, 323] on textarea "The speaker provided a comprehensive overview of peasant Debt, highlighting sev…" at bounding box center [862, 351] width 1353 height 132
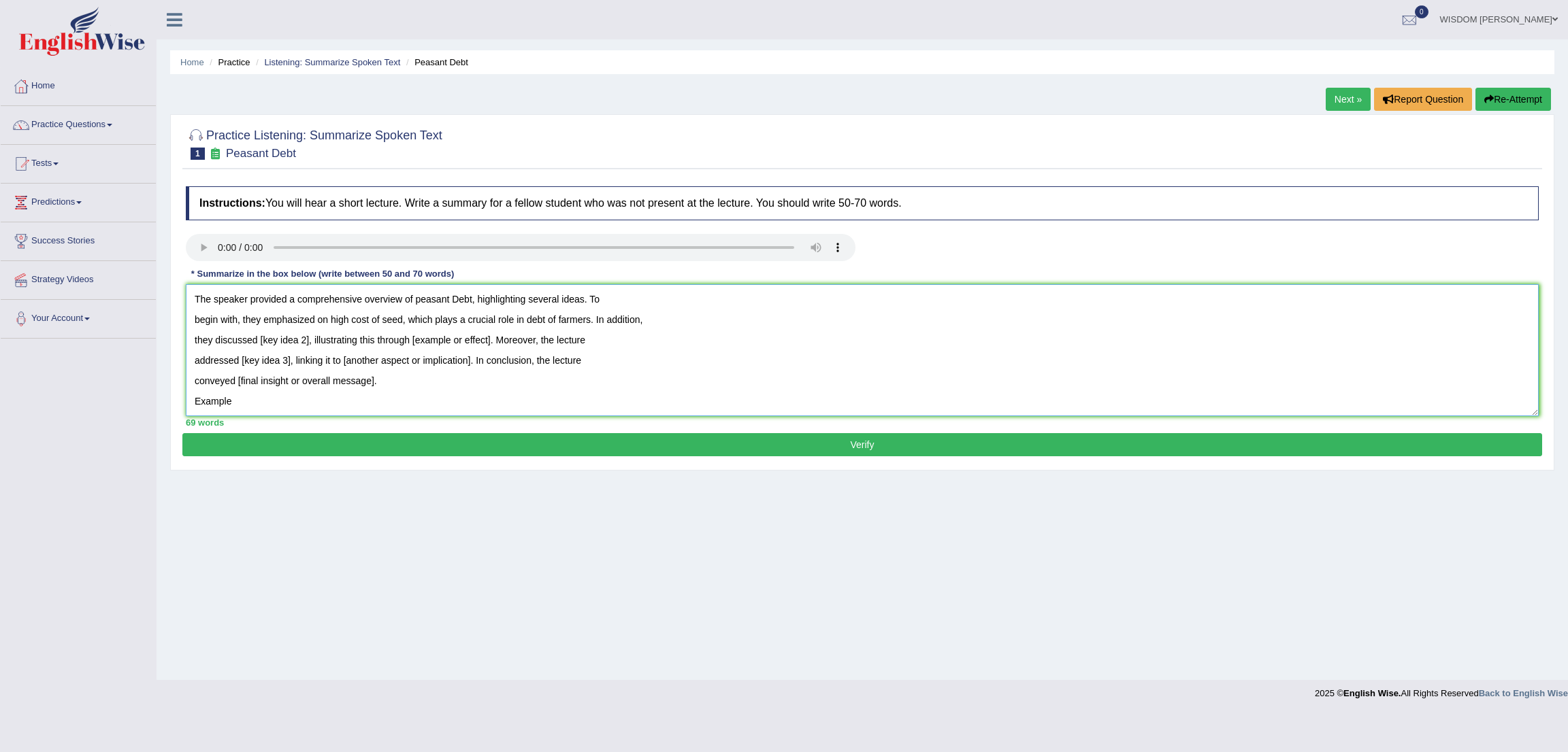
click at [542, 324] on textarea "The speaker provided a comprehensive overview of peasant Debt, highlighting sev…" at bounding box center [862, 351] width 1353 height 132
click at [663, 337] on textarea "The speaker provided a comprehensive overview of peasant Debt, highlighting sev…" at bounding box center [862, 351] width 1353 height 132
click at [309, 341] on textarea "The speaker provided a comprehensive overview of peasant Debt, highlighting sev…" at bounding box center [862, 351] width 1353 height 132
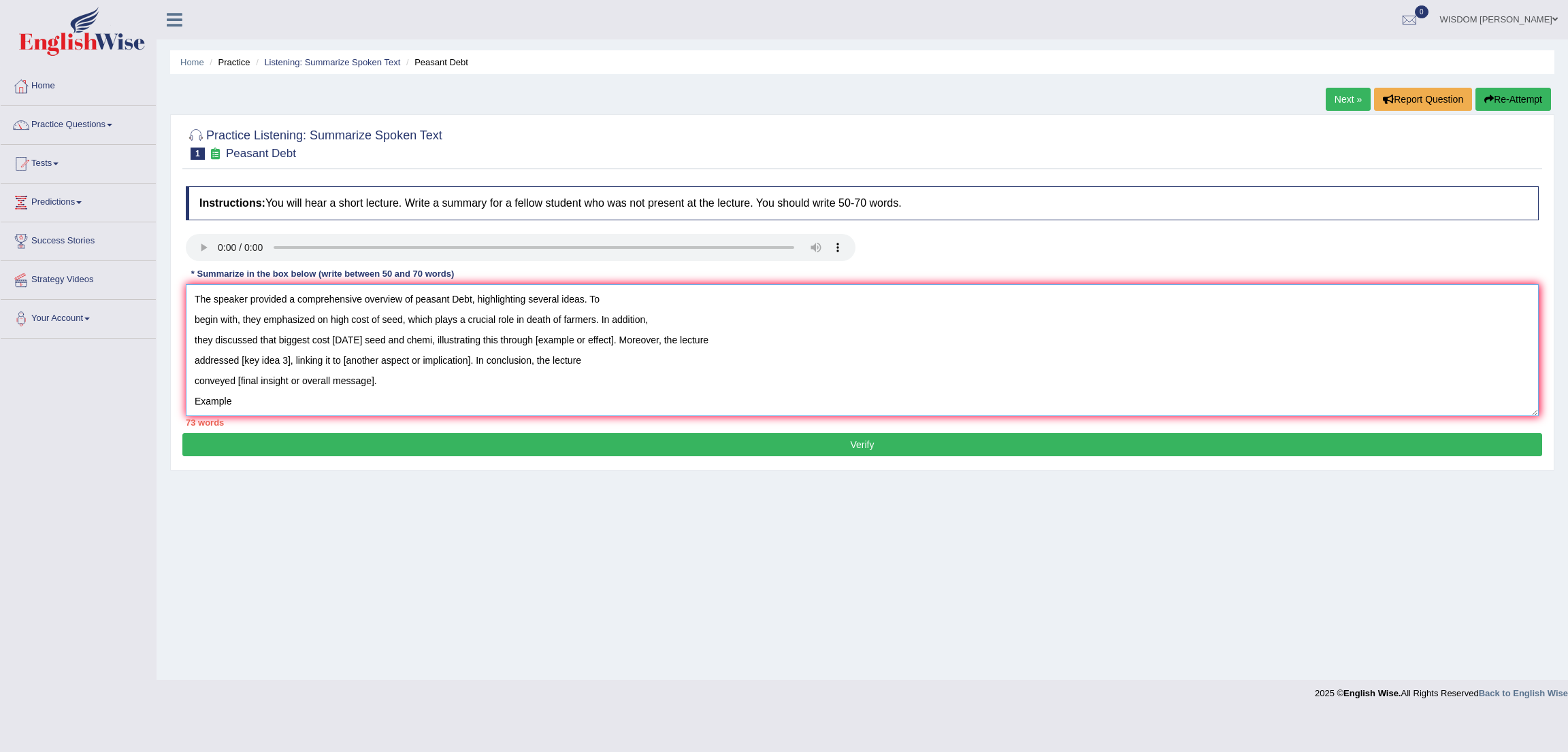
drag, startPoint x: 258, startPoint y: 342, endPoint x: 358, endPoint y: 344, distance: 100.0
click at [358, 344] on textarea "The speaker provided a comprehensive overview of peasant Debt, highlighting sev…" at bounding box center [862, 351] width 1353 height 132
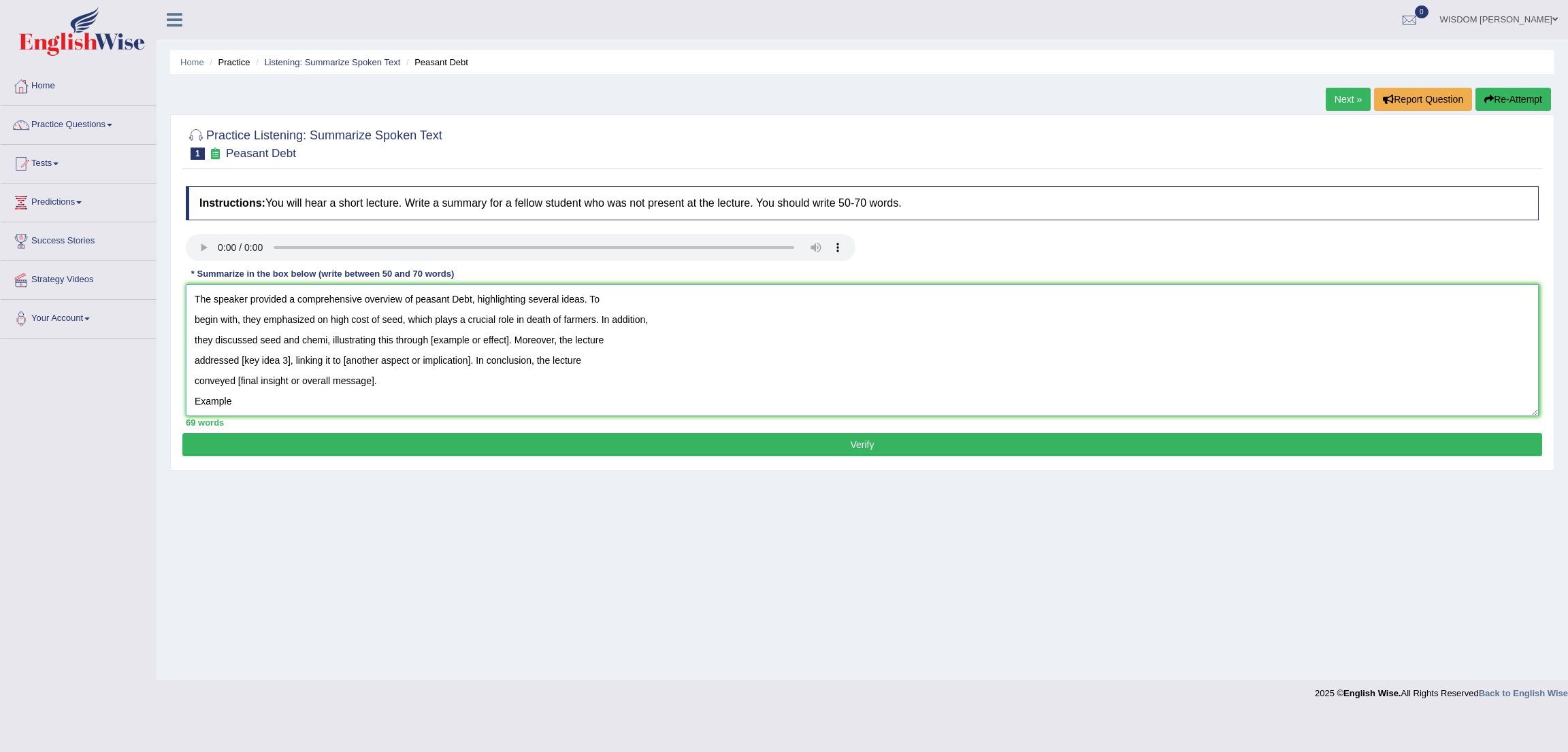
click at [329, 341] on textarea "The speaker provided a comprehensive overview of peasant Debt, highlighting sev…" at bounding box center [862, 351] width 1353 height 132
click at [520, 343] on textarea "The speaker provided a comprehensive overview of peasant Debt, highlighting sev…" at bounding box center [862, 351] width 1353 height 132
click at [339, 339] on textarea "The speaker provided a comprehensive overview of peasant Debt, highlighting sev…" at bounding box center [862, 351] width 1353 height 132
click at [497, 347] on textarea "The speaker provided a comprehensive overview of peasant Debt, highlighting sev…" at bounding box center [862, 351] width 1353 height 132
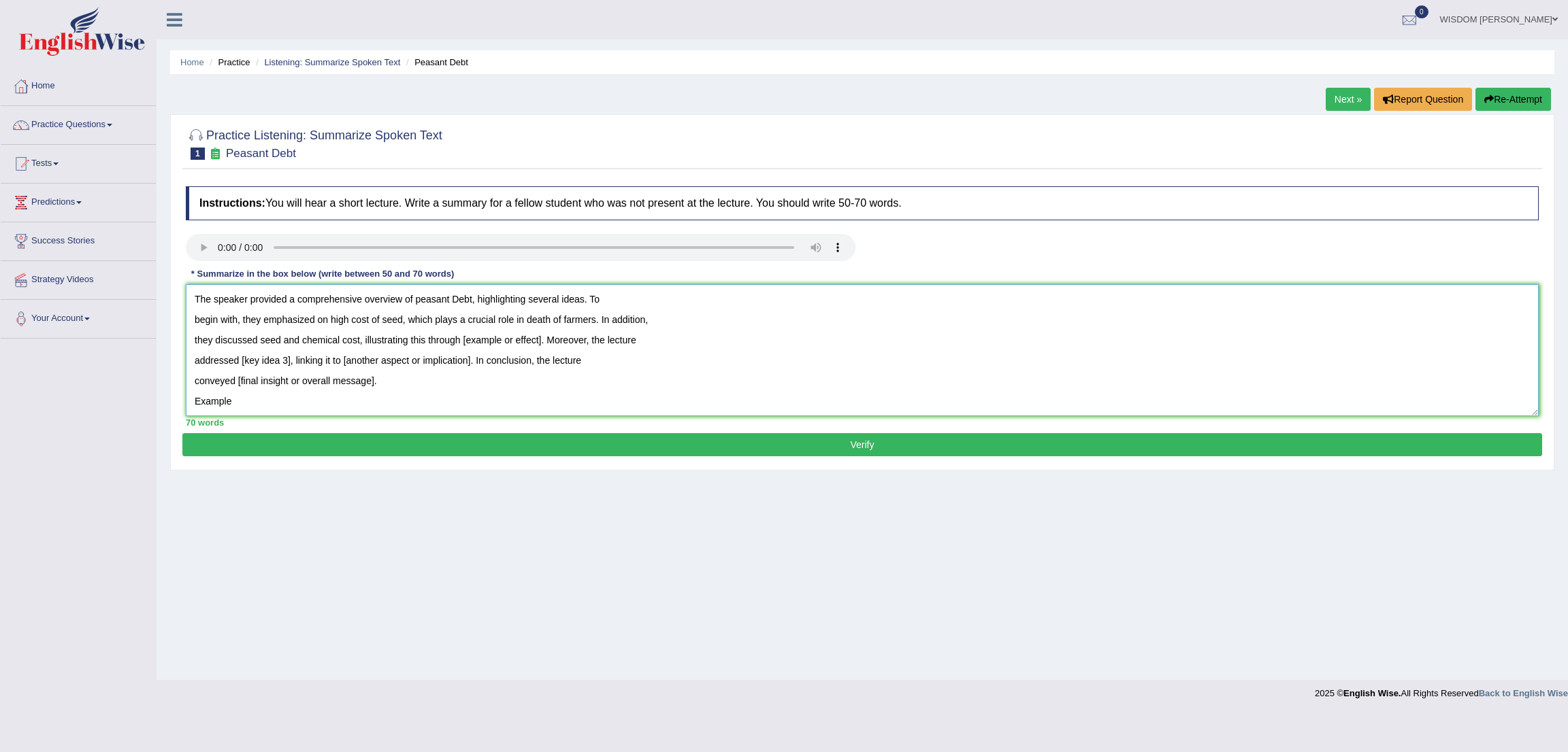
click at [497, 347] on textarea "The speaker provided a comprehensive overview of peasant Debt, highlighting sev…" at bounding box center [862, 351] width 1353 height 132
click at [479, 339] on textarea "The speaker provided a comprehensive overview of peasant Debt, highlighting sev…" at bounding box center [862, 351] width 1353 height 132
drag, startPoint x: 511, startPoint y: 339, endPoint x: 552, endPoint y: 339, distance: 41.0
click at [552, 339] on textarea "The speaker provided a comprehensive overview of peasant Debt, highlighting sev…" at bounding box center [862, 351] width 1353 height 132
drag, startPoint x: 240, startPoint y: 359, endPoint x: 288, endPoint y: 357, distance: 48.0
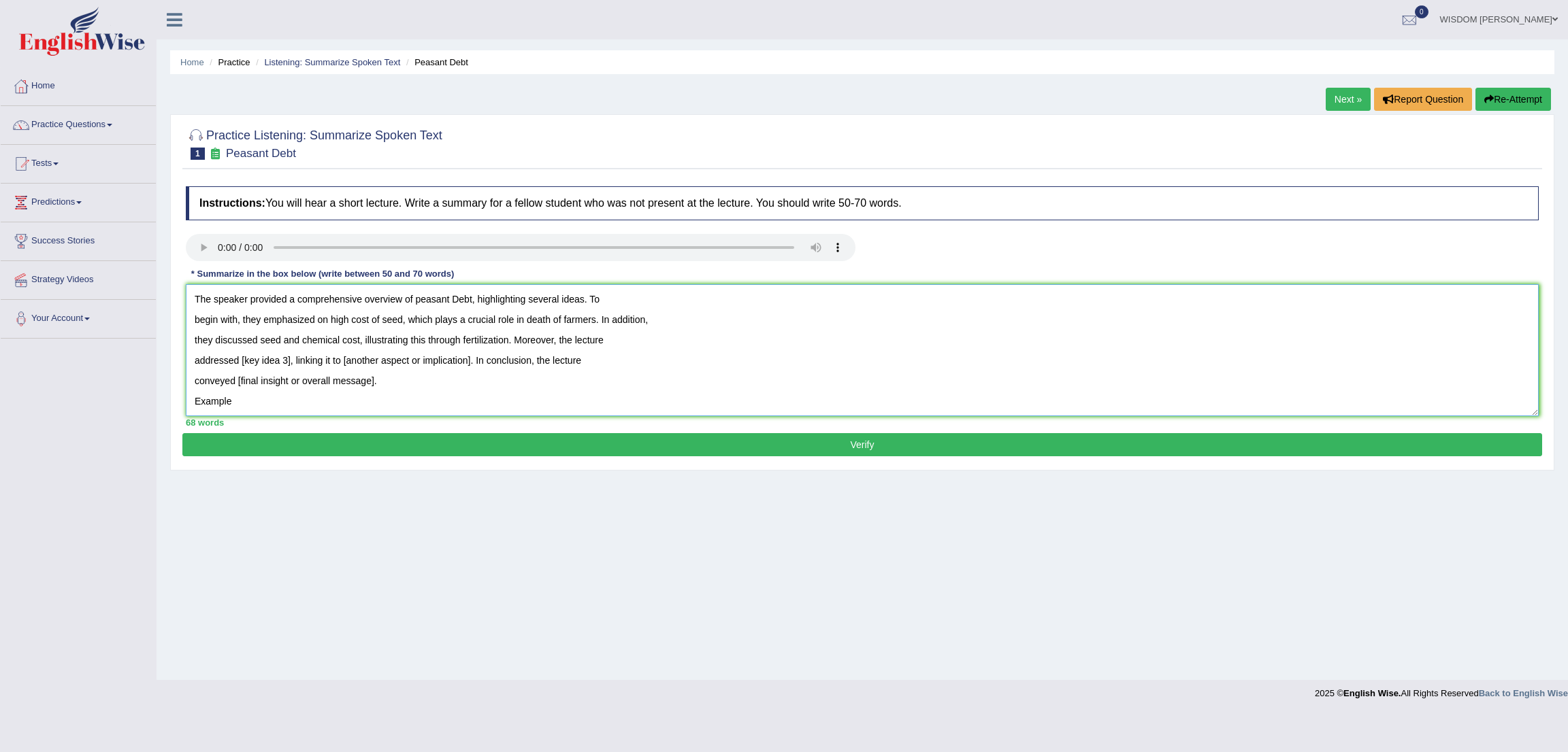
click at [288, 357] on textarea "The speaker provided a comprehensive overview of peasant Debt, highlighting sev…" at bounding box center [862, 351] width 1353 height 132
drag, startPoint x: 464, startPoint y: 364, endPoint x: 342, endPoint y: 367, distance: 122.0
click at [342, 367] on textarea "The speaker provided a comprehensive overview of peasant Debt, highlighting sev…" at bounding box center [862, 351] width 1353 height 132
click at [285, 365] on textarea "The speaker provided a comprehensive overview of peasant Debt, highlighting sev…" at bounding box center [862, 351] width 1353 height 132
drag, startPoint x: 374, startPoint y: 384, endPoint x: 249, endPoint y: 381, distance: 125.0
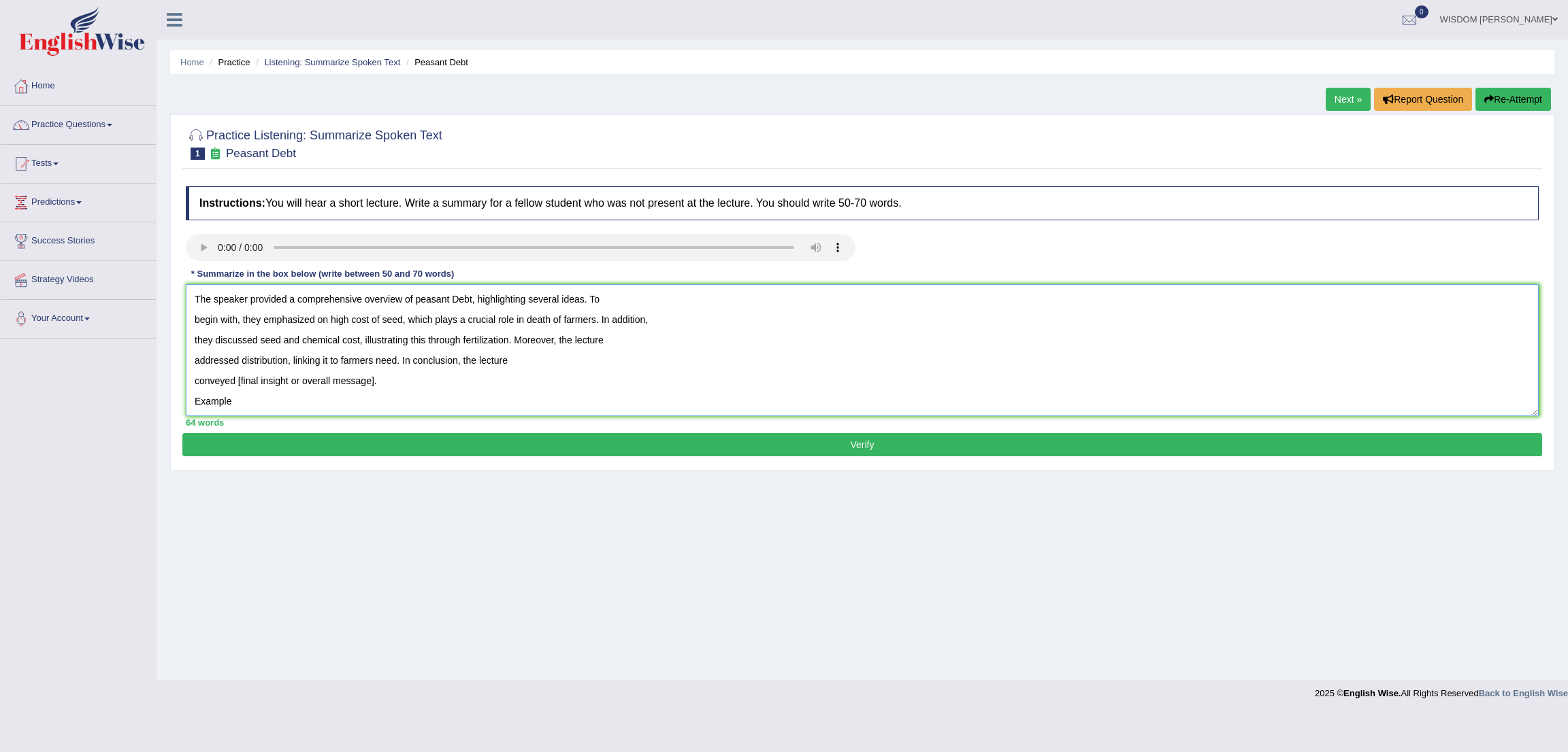
click at [249, 381] on textarea "The speaker provided a comprehensive overview of peasant Debt, highlighting sev…" at bounding box center [862, 351] width 1353 height 132
click at [407, 402] on textarea "The speaker provided a comprehensive overview of peasant Debt, highlighting sev…" at bounding box center [862, 351] width 1353 height 132
click at [255, 406] on textarea "The speaker provided a comprehensive overview of peasant Debt, highlighting sev…" at bounding box center [862, 351] width 1353 height 132
drag, startPoint x: 240, startPoint y: 383, endPoint x: 302, endPoint y: 389, distance: 62.3
click at [302, 389] on textarea "The speaker provided a comprehensive overview of peasant Debt, highlighting sev…" at bounding box center [862, 351] width 1353 height 132
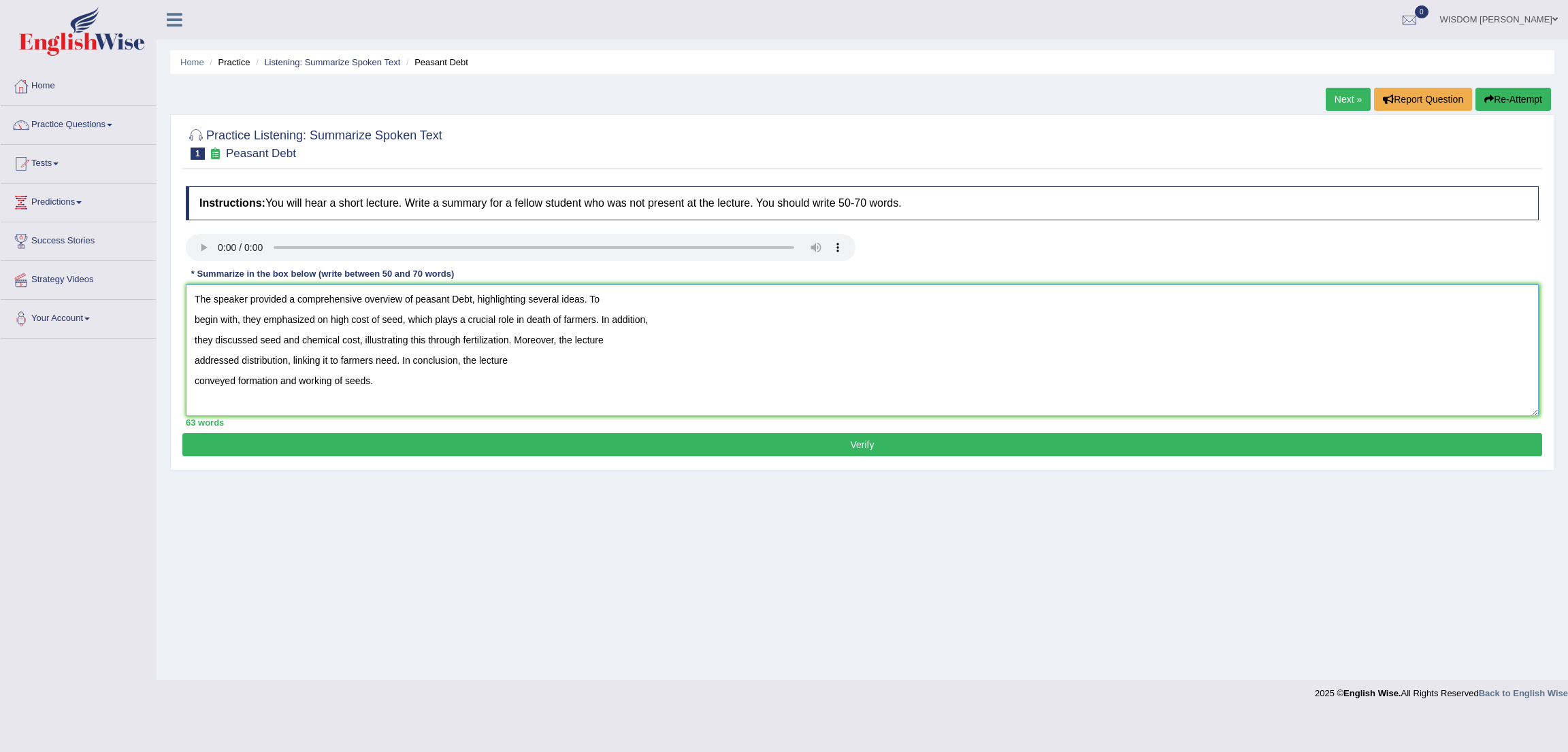
type textarea "The speaker provided a comprehensive overview of peasant Debt, highlighting sev…"
click at [477, 446] on button "Verify" at bounding box center [862, 445] width 1360 height 23
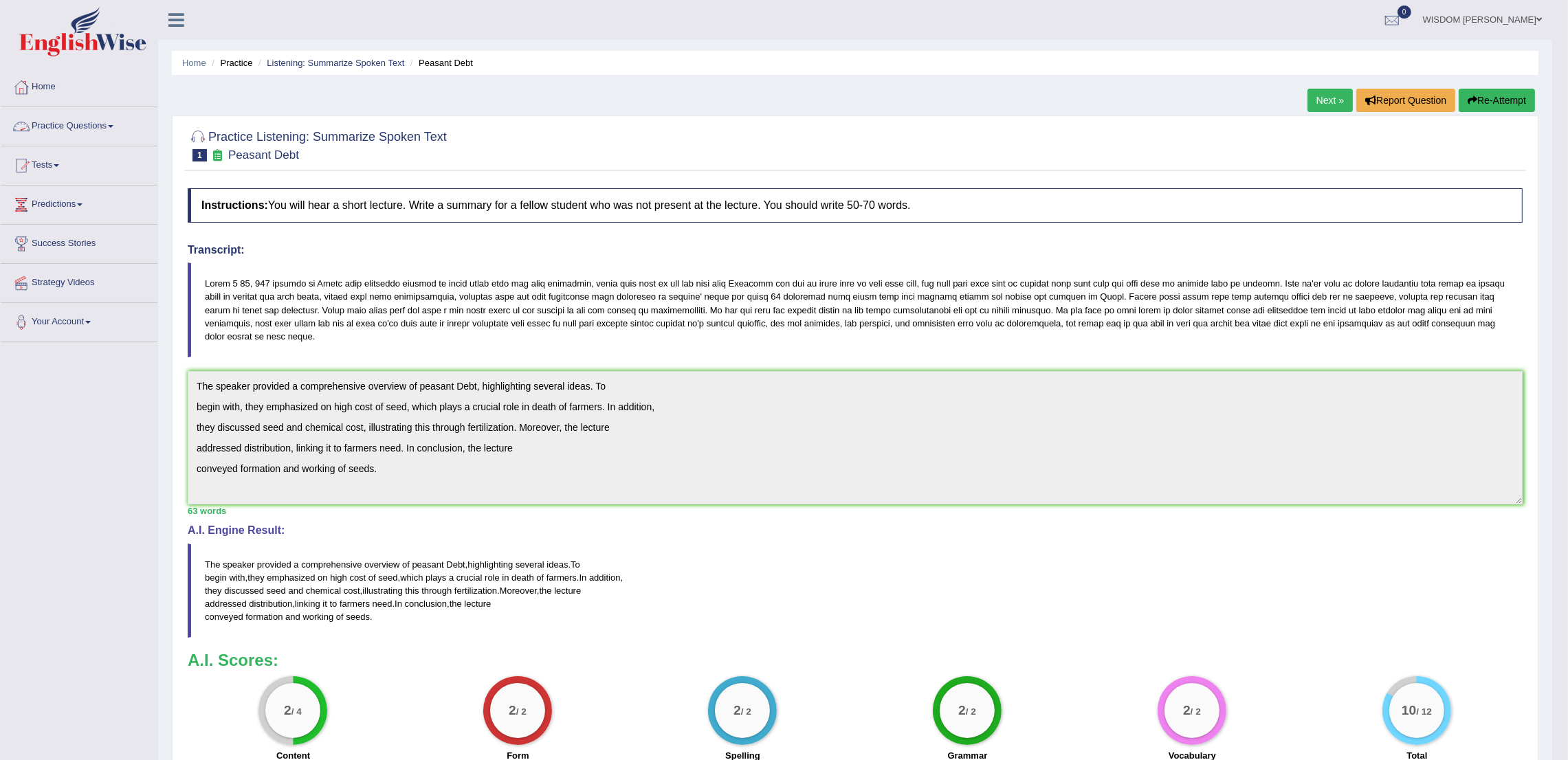
click at [56, 120] on link "Practice Questions" at bounding box center [79, 124] width 157 height 35
